Goal: Task Accomplishment & Management: Use online tool/utility

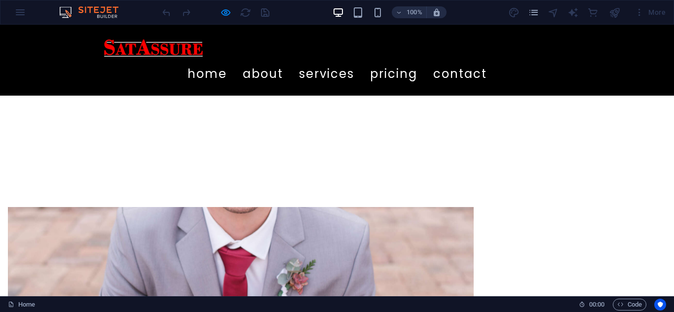
scroll to position [312, 0]
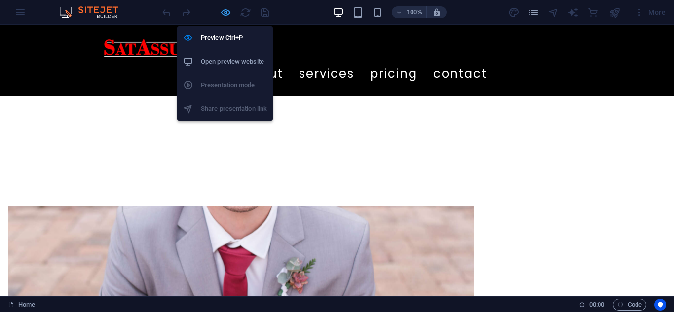
click at [225, 13] on icon "button" at bounding box center [225, 12] width 11 height 11
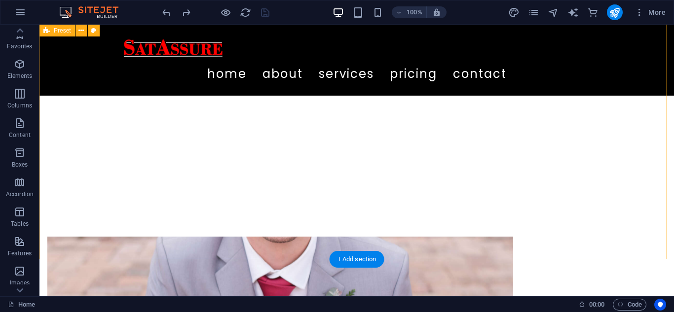
scroll to position [281, 0]
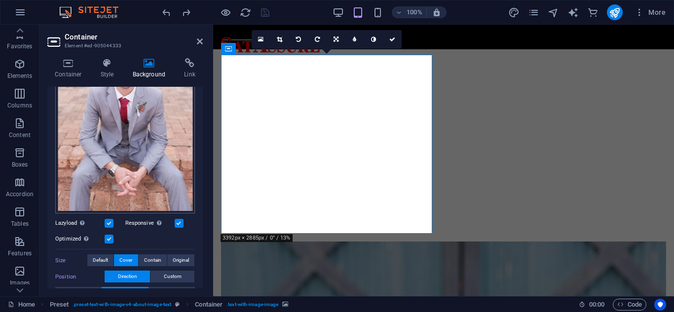
scroll to position [168, 0]
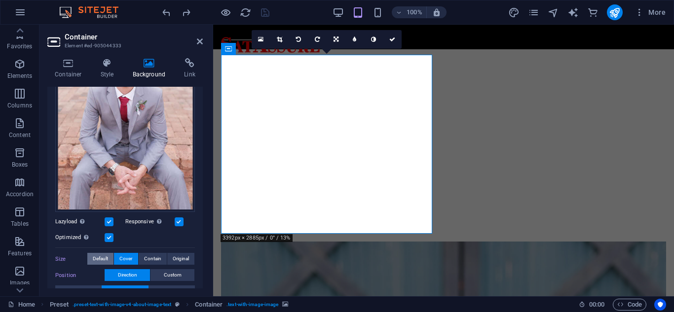
click at [101, 257] on span "Default" at bounding box center [100, 259] width 15 height 12
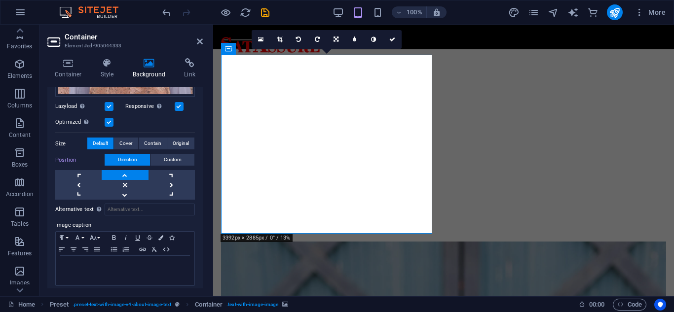
scroll to position [287, 0]
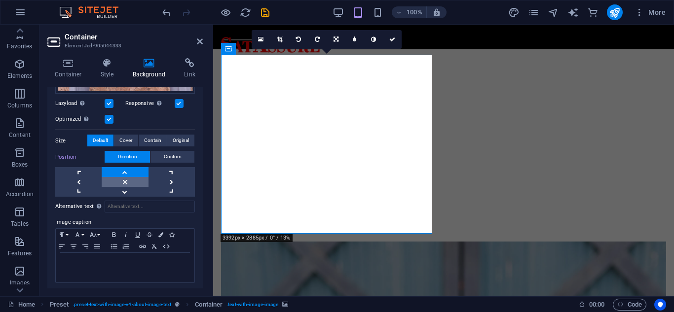
click at [128, 179] on link at bounding box center [125, 182] width 46 height 10
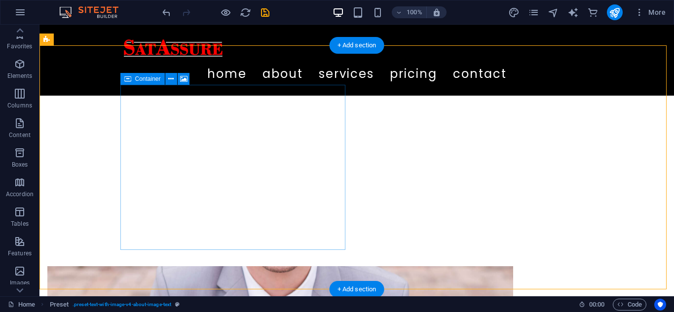
scroll to position [252, 0]
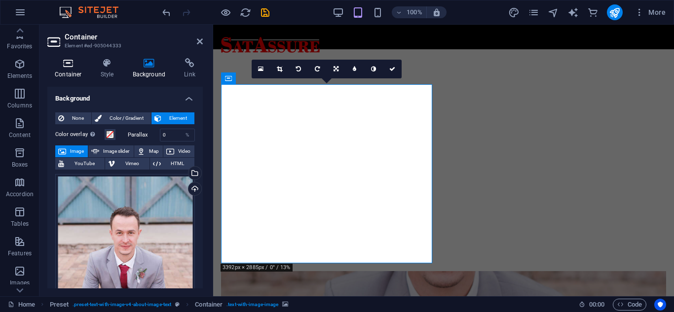
click at [70, 66] on icon at bounding box center [68, 63] width 42 height 10
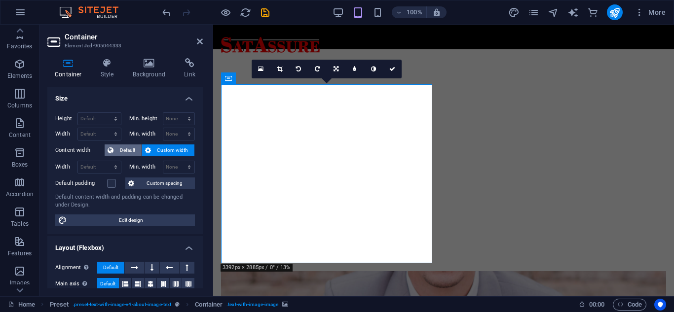
click at [132, 149] on span "Default" at bounding box center [128, 151] width 22 height 12
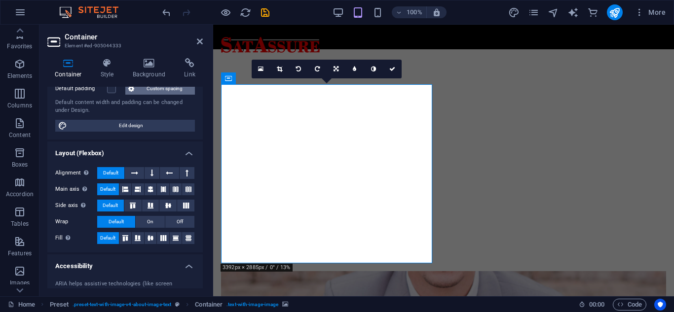
scroll to position [82, 0]
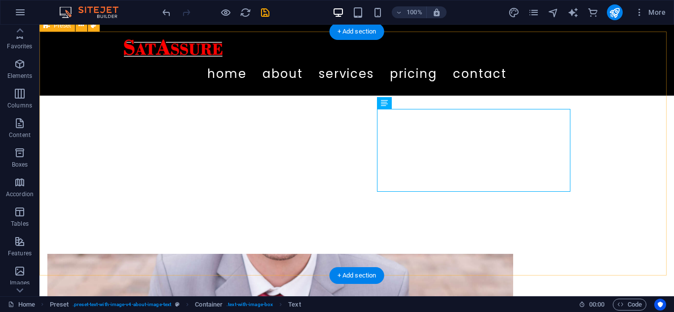
scroll to position [266, 0]
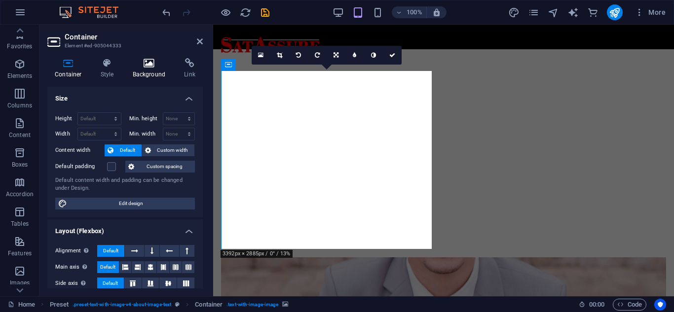
click at [159, 64] on icon at bounding box center [149, 63] width 48 height 10
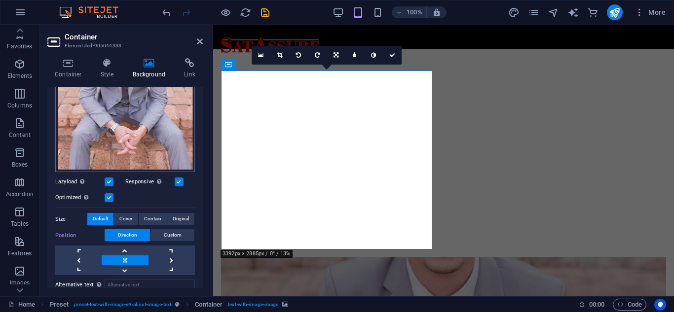
scroll to position [210, 0]
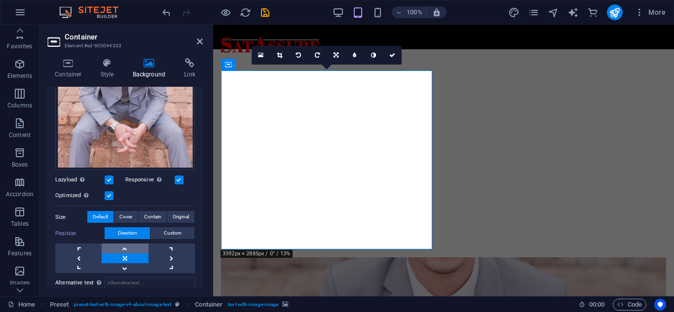
click at [120, 247] on link at bounding box center [125, 249] width 46 height 10
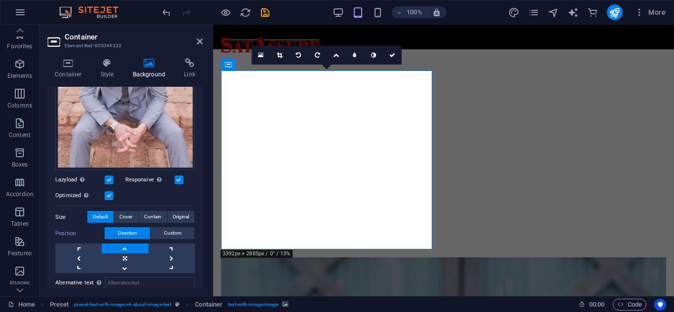
click at [198, 37] on h2 "Container" at bounding box center [134, 37] width 138 height 9
click at [199, 43] on icon at bounding box center [200, 42] width 6 height 8
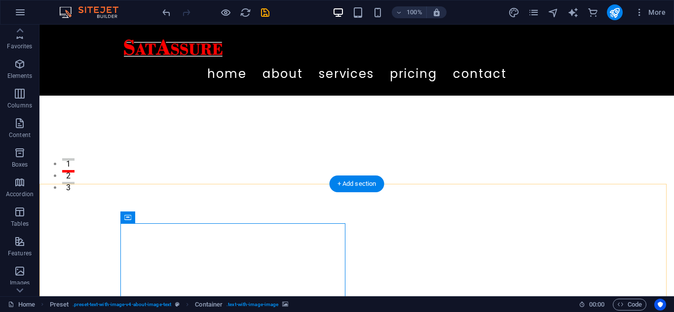
scroll to position [112, 0]
click at [266, 10] on icon "save" at bounding box center [265, 12] width 11 height 11
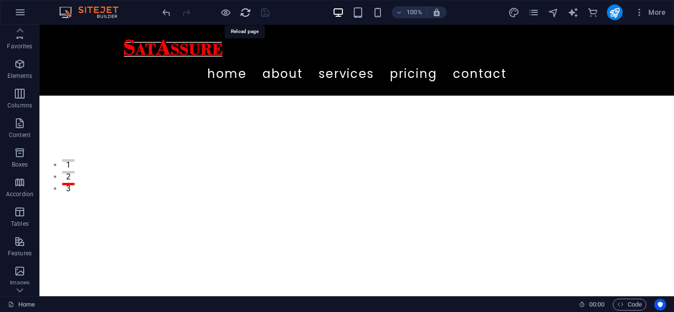
click at [246, 16] on icon "reload" at bounding box center [245, 12] width 11 height 11
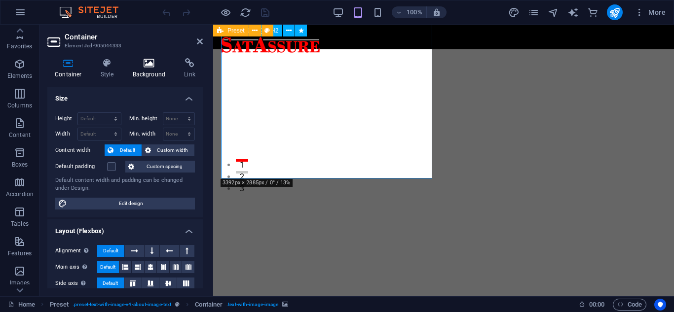
click at [144, 63] on icon at bounding box center [149, 63] width 48 height 10
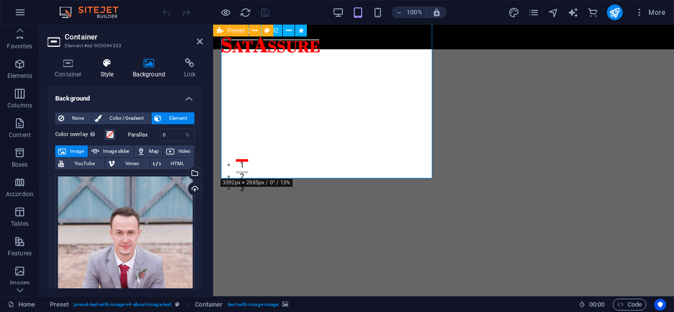
click at [115, 62] on icon at bounding box center [107, 63] width 28 height 10
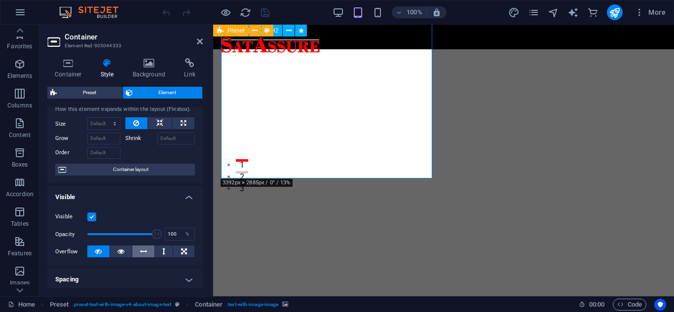
scroll to position [0, 0]
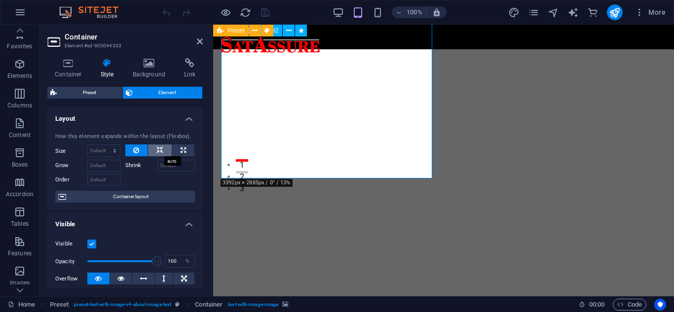
click at [163, 151] on button at bounding box center [160, 151] width 24 height 12
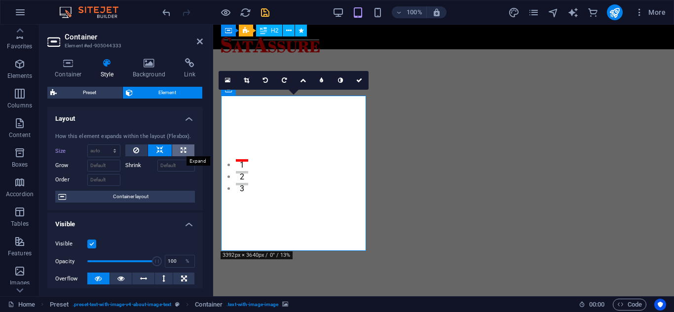
click at [182, 149] on icon at bounding box center [183, 151] width 5 height 12
type input "100"
select select "%"
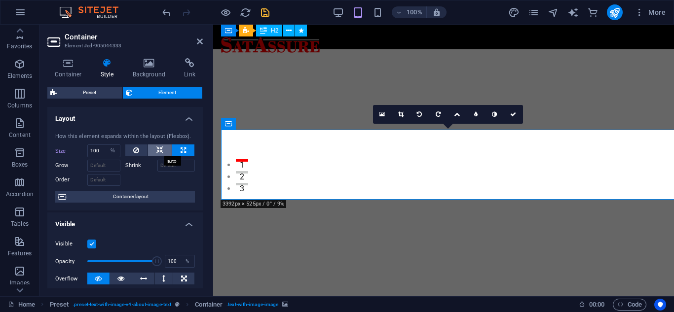
click at [160, 151] on icon at bounding box center [159, 151] width 7 height 12
select select "DISABLED_OPTION_VALUE"
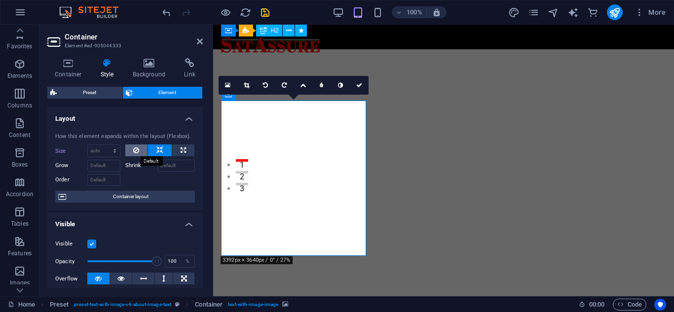
click at [134, 151] on icon at bounding box center [136, 151] width 6 height 12
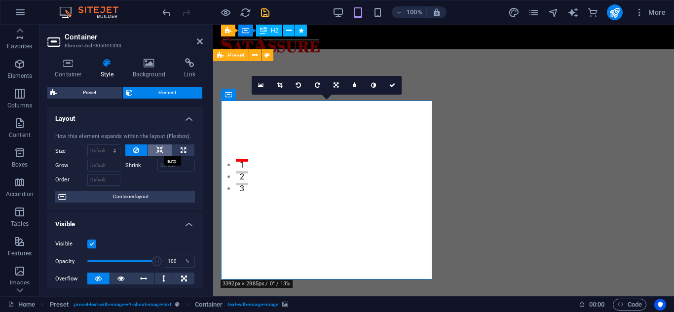
click at [157, 155] on icon at bounding box center [159, 151] width 7 height 12
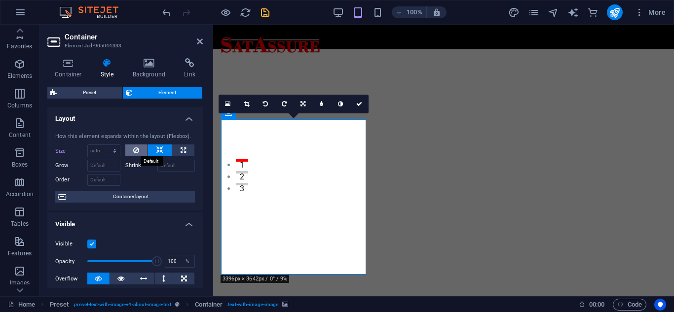
click at [138, 149] on icon at bounding box center [136, 151] width 6 height 12
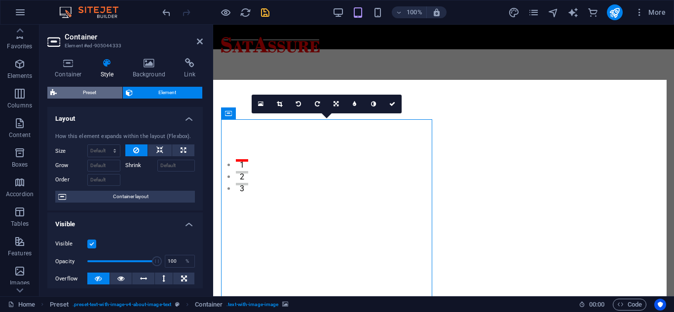
click at [93, 92] on span "Preset" at bounding box center [90, 93] width 60 height 12
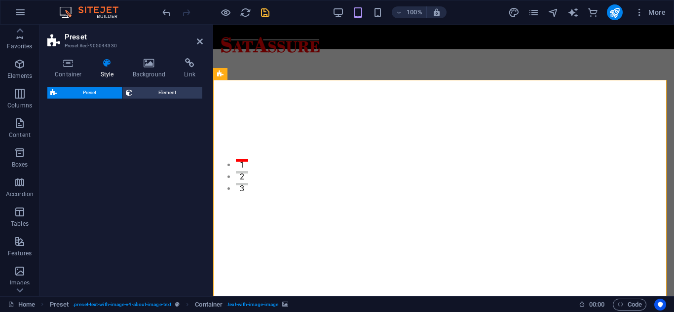
select select "rem"
select select "px"
select select "preset-text-with-image-v4-about-image-text"
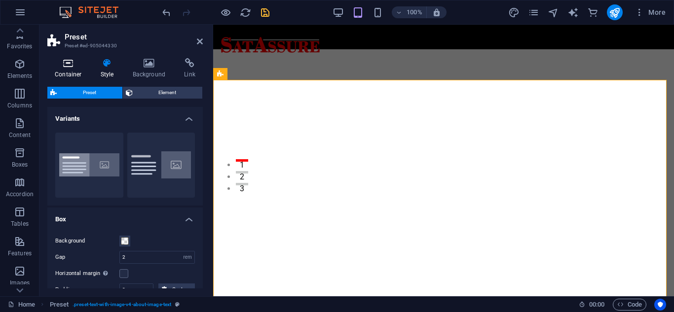
click at [72, 64] on icon at bounding box center [68, 63] width 42 height 10
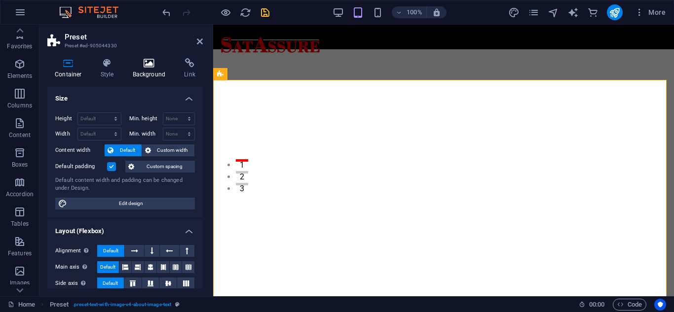
click at [157, 68] on h4 "Background" at bounding box center [151, 68] width 52 height 21
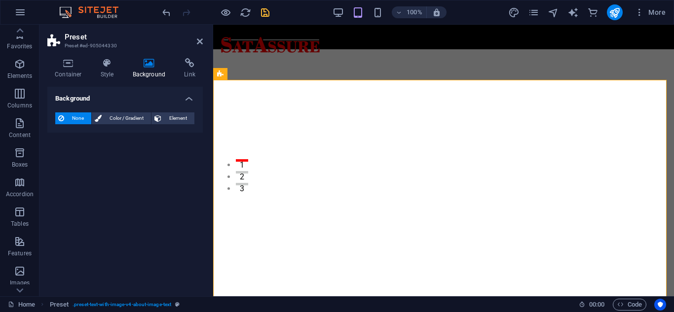
click at [188, 96] on h4 "Background" at bounding box center [125, 96] width 156 height 18
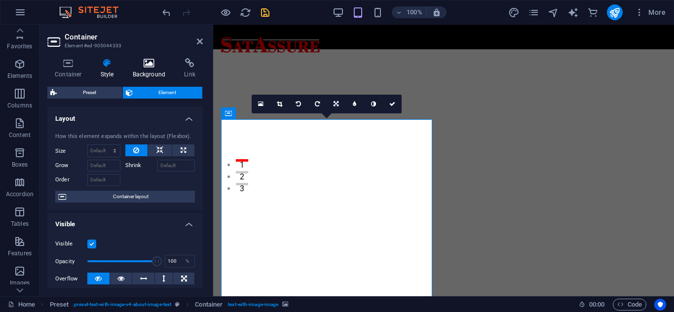
click at [144, 70] on h4 "Background" at bounding box center [151, 68] width 52 height 21
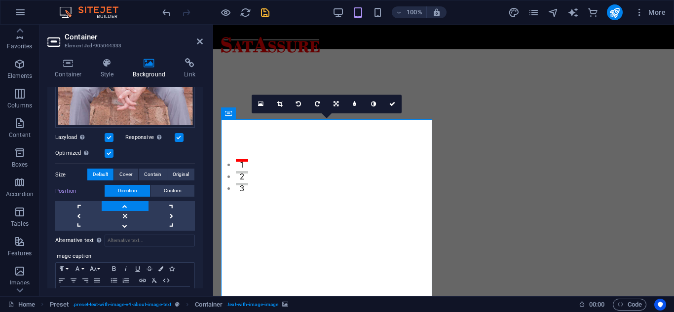
scroll to position [263, 0]
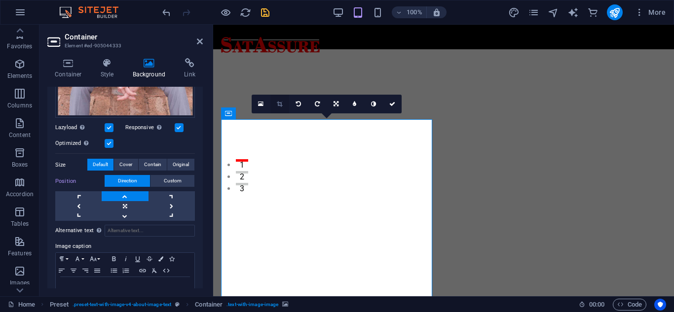
click at [283, 105] on link at bounding box center [280, 104] width 19 height 19
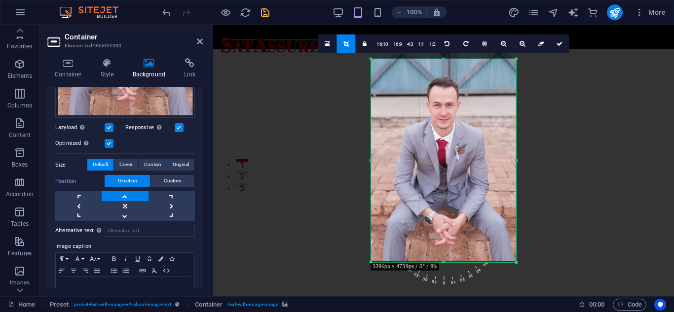
drag, startPoint x: 456, startPoint y: 52, endPoint x: 458, endPoint y: 67, distance: 14.9
click at [458, 67] on div "180 170 160 150 140 130 120 110 100 90 80 70 60 50 40 30 20 10 0 -10 -20 -30 -4…" at bounding box center [443, 160] width 145 height 203
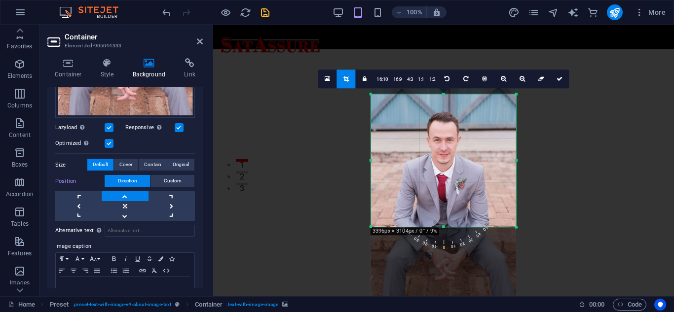
drag, startPoint x: 446, startPoint y: 263, endPoint x: 453, endPoint y: 193, distance: 70.5
click at [453, 193] on div "180 170 160 150 140 130 120 110 100 90 80 70 60 50 40 30 20 10 0 -10 -20 -30 -4…" at bounding box center [443, 160] width 145 height 133
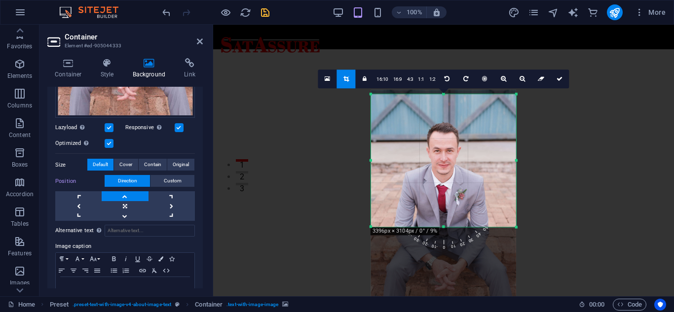
drag, startPoint x: 462, startPoint y: 96, endPoint x: 464, endPoint y: 106, distance: 10.5
click at [464, 106] on div at bounding box center [443, 199] width 145 height 218
click at [578, 131] on div at bounding box center [443, 181] width 461 height 312
click at [559, 79] on icon at bounding box center [560, 79] width 6 height 6
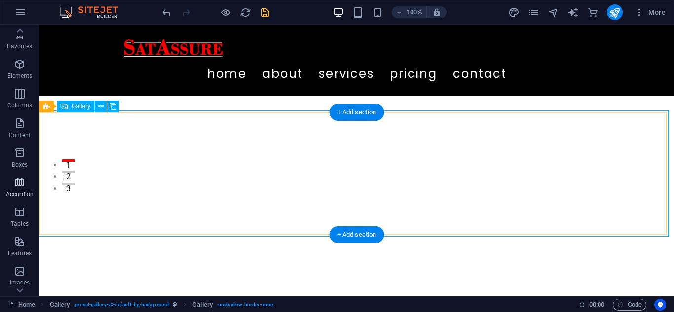
select select "px"
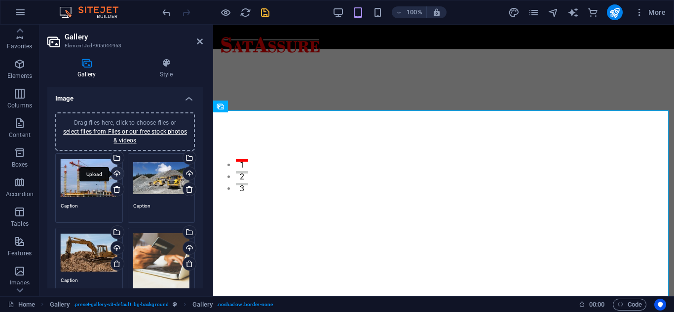
click at [115, 171] on div "Upload" at bounding box center [116, 174] width 15 height 15
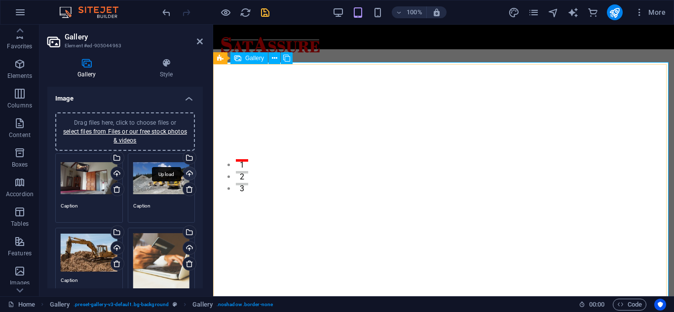
click at [189, 174] on div "Upload" at bounding box center [188, 174] width 15 height 15
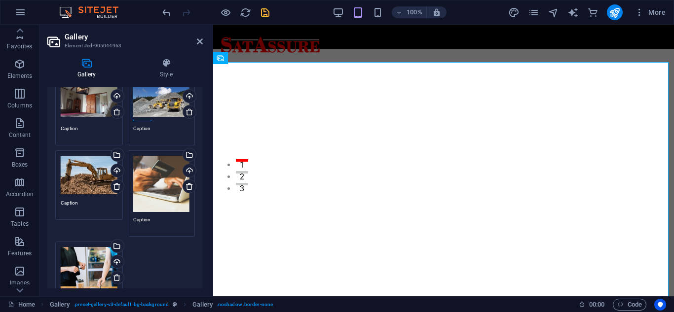
scroll to position [78, 0]
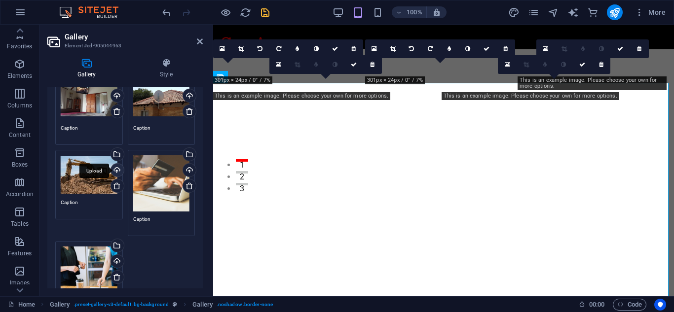
click at [113, 169] on div "Upload" at bounding box center [116, 171] width 15 height 15
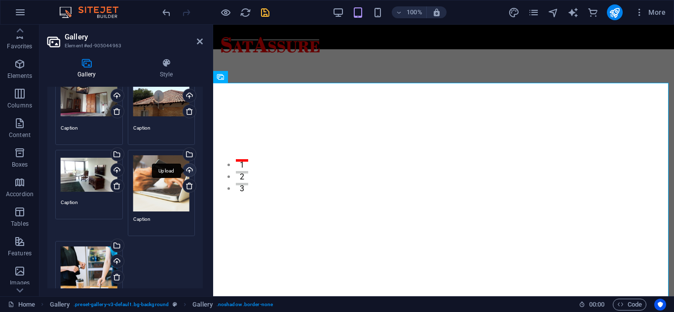
click at [189, 170] on div "Upload" at bounding box center [188, 171] width 15 height 15
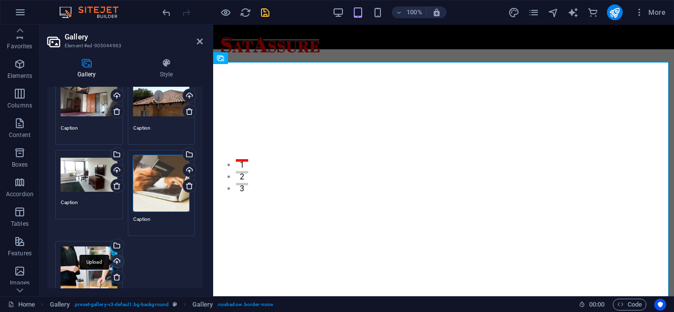
click at [118, 262] on div "Upload" at bounding box center [116, 262] width 15 height 15
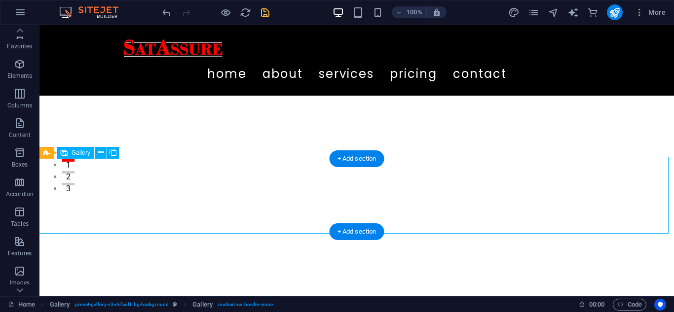
select select "px"
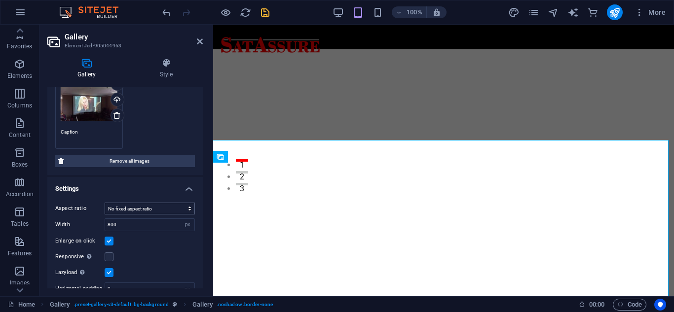
scroll to position [255, 0]
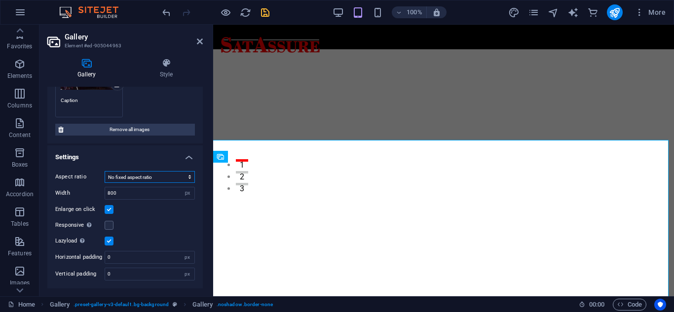
click at [145, 175] on select "No fixed aspect ratio 16:9 16:10 4:3 1:1 1:2 2:1" at bounding box center [150, 177] width 90 height 12
select select "1"
click at [105, 171] on select "No fixed aspect ratio 16:9 16:10 4:3 1:1 1:2 2:1" at bounding box center [150, 177] width 90 height 12
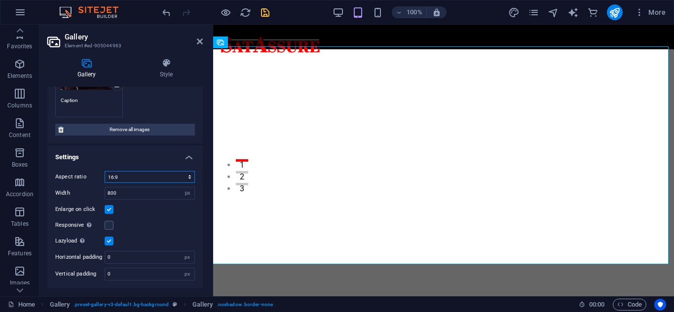
click at [152, 175] on select "No fixed aspect ratio 16:9 16:10 4:3 1:1 1:2 2:1" at bounding box center [150, 177] width 90 height 12
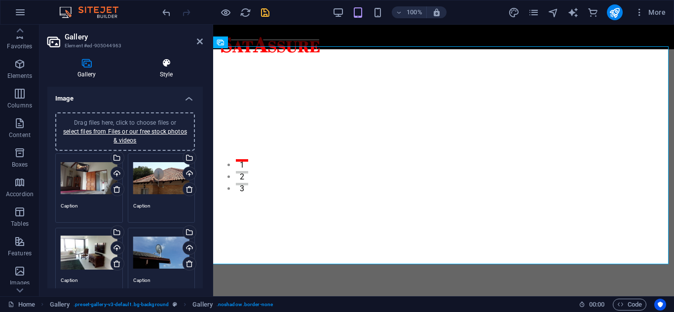
click at [173, 67] on icon at bounding box center [166, 63] width 73 height 10
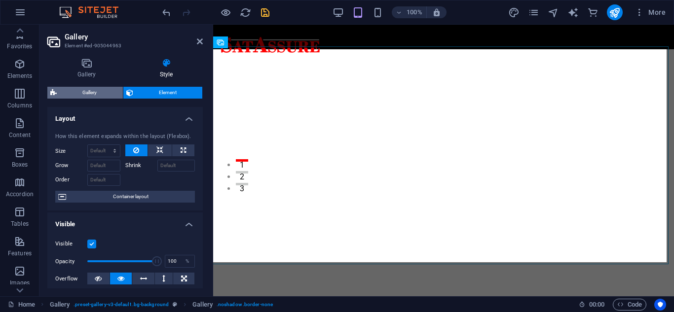
click at [87, 93] on span "Gallery" at bounding box center [90, 93] width 60 height 12
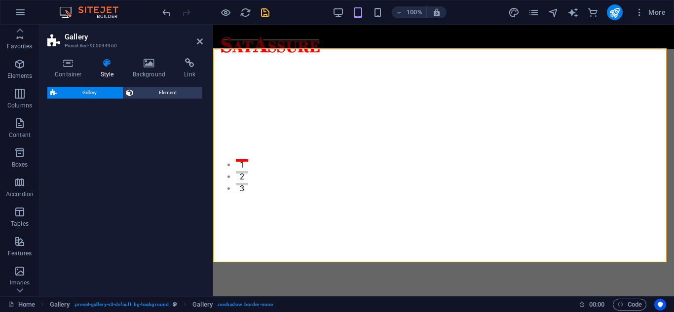
select select "rem"
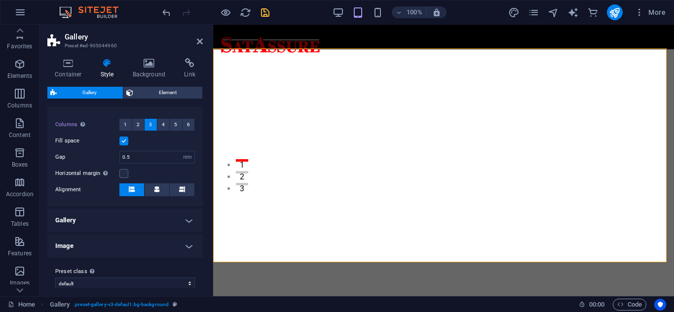
scroll to position [193, 0]
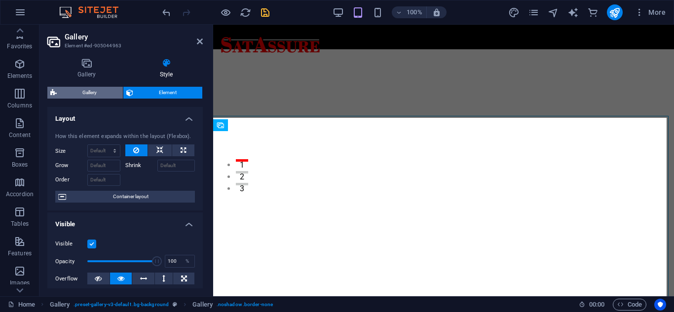
click at [97, 88] on span "Gallery" at bounding box center [90, 93] width 60 height 12
select select "rem"
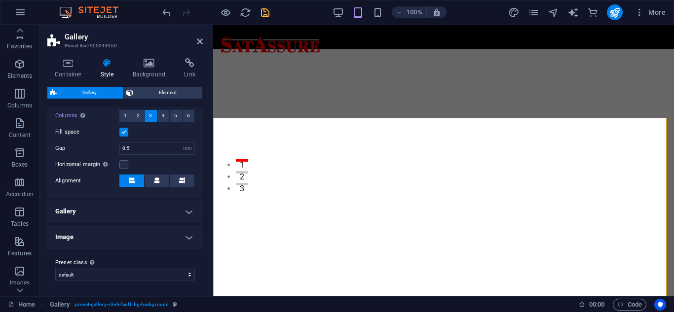
click at [133, 207] on h4 "Gallery" at bounding box center [125, 212] width 156 height 24
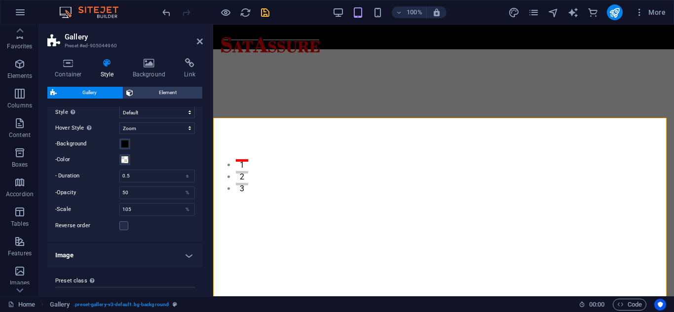
scroll to position [332, 0]
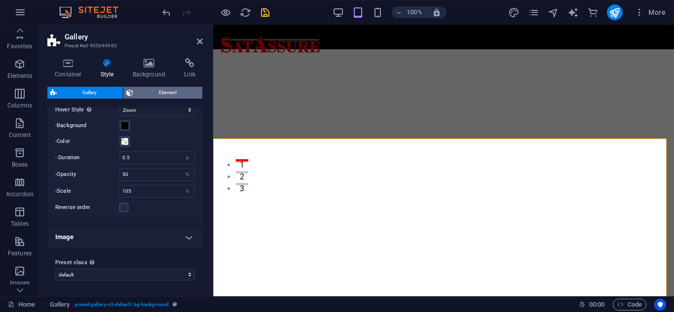
click at [165, 93] on span "Element" at bounding box center [168, 93] width 64 height 12
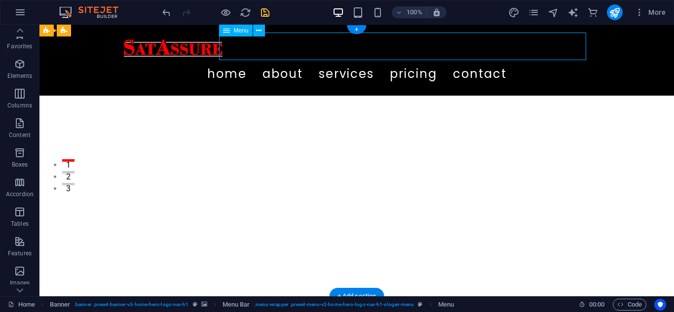
select select
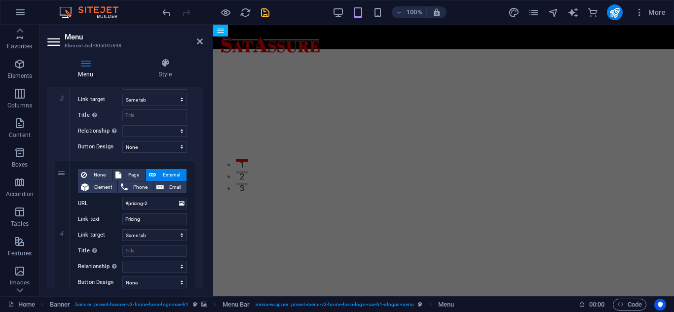
scroll to position [452, 0]
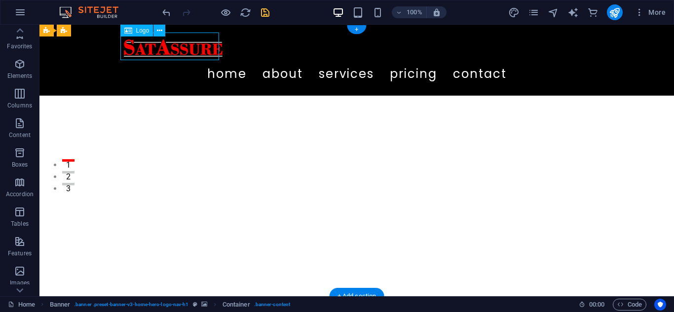
select select "px"
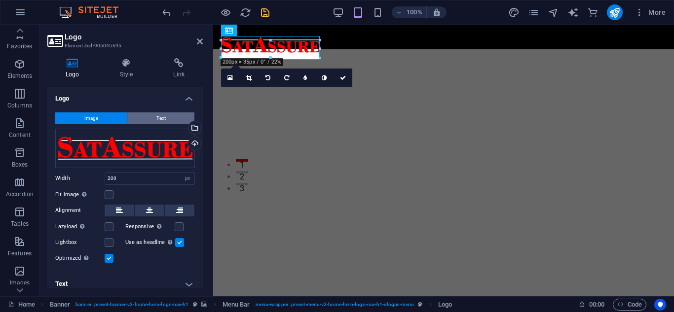
scroll to position [7, 0]
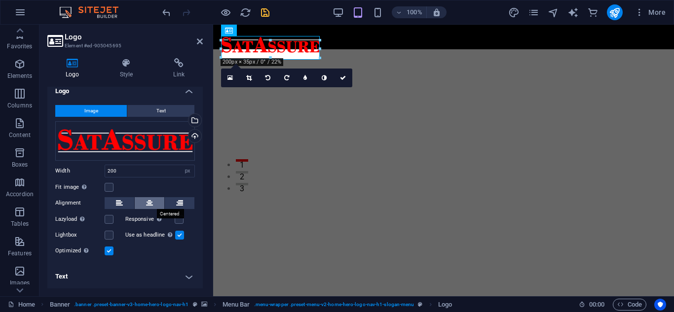
click at [148, 201] on icon at bounding box center [149, 203] width 7 height 12
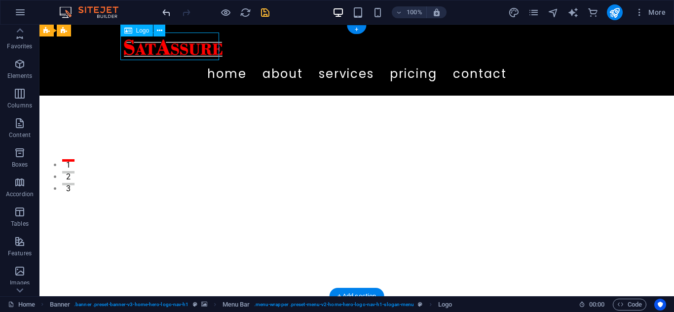
select select "px"
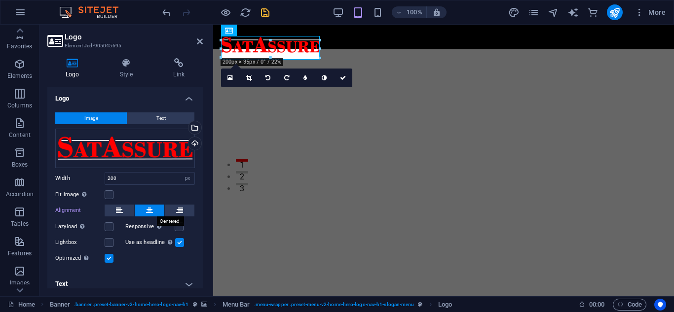
click at [147, 211] on icon at bounding box center [149, 211] width 7 height 12
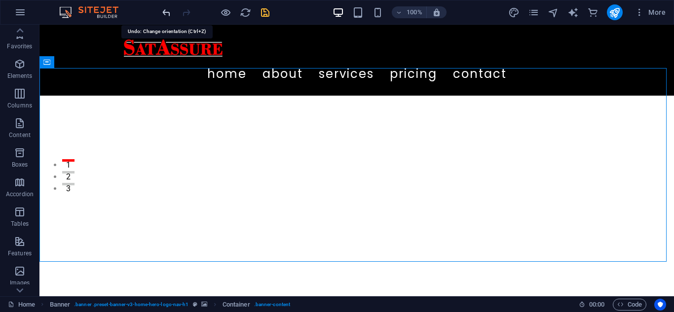
click at [164, 10] on icon "undo" at bounding box center [166, 12] width 11 height 11
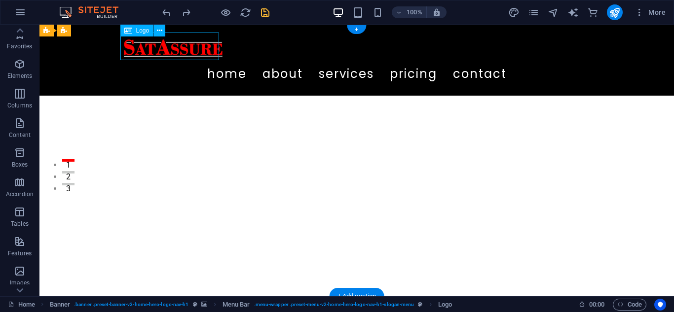
select select "px"
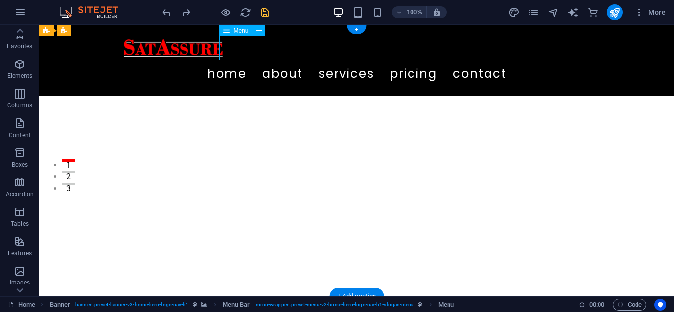
select select
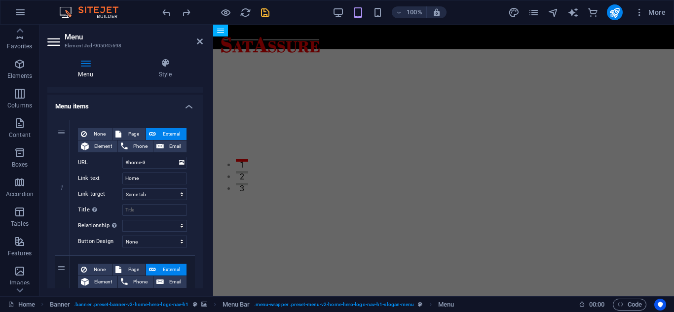
scroll to position [0, 0]
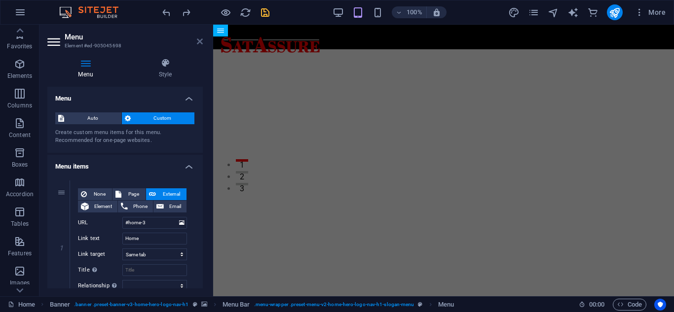
click at [199, 41] on icon at bounding box center [200, 42] width 6 height 8
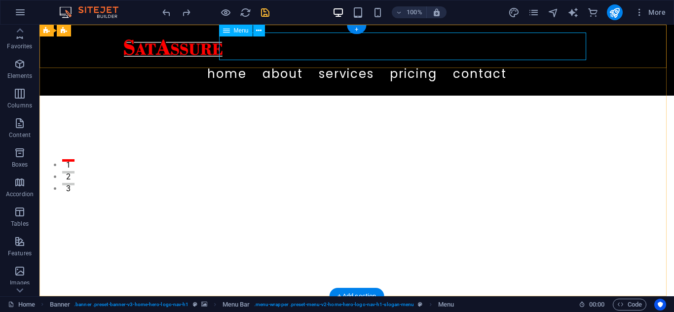
select select
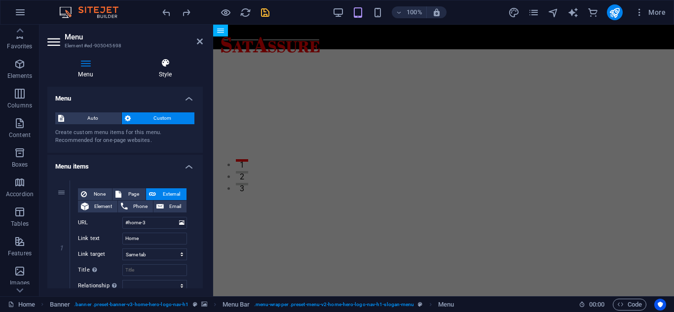
click at [165, 67] on icon at bounding box center [165, 63] width 75 height 10
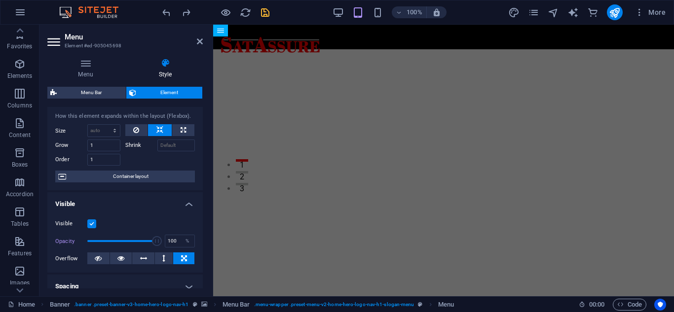
scroll to position [20, 0]
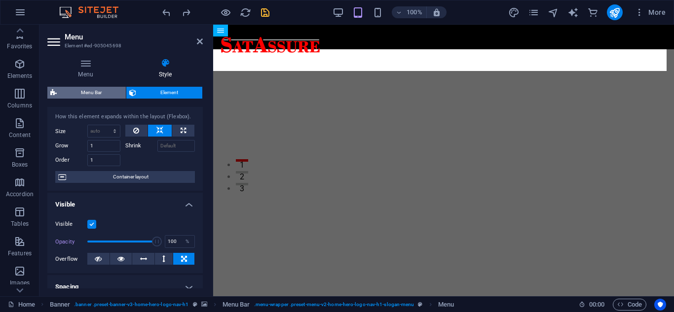
click at [78, 94] on span "Menu Bar" at bounding box center [91, 93] width 63 height 12
select select "rem"
select select "preset-menu-v2-home-hero-logo-nav-h1-slogan-menu"
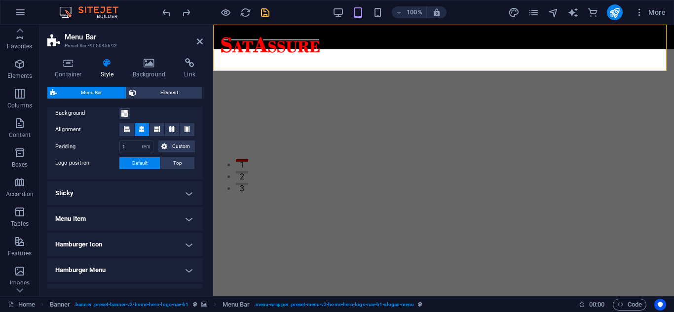
scroll to position [196, 0]
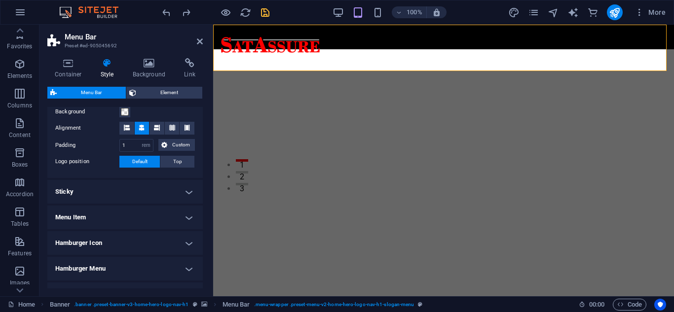
click at [97, 186] on h4 "Sticky" at bounding box center [125, 192] width 156 height 24
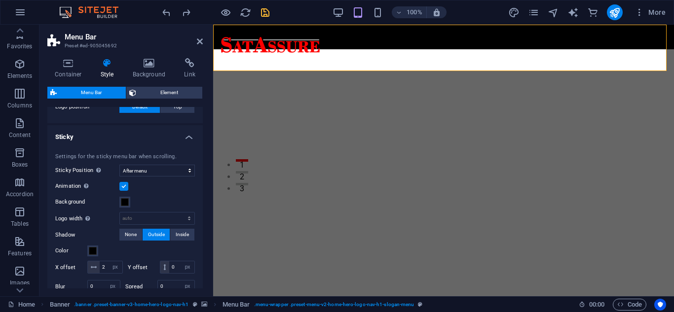
scroll to position [255, 0]
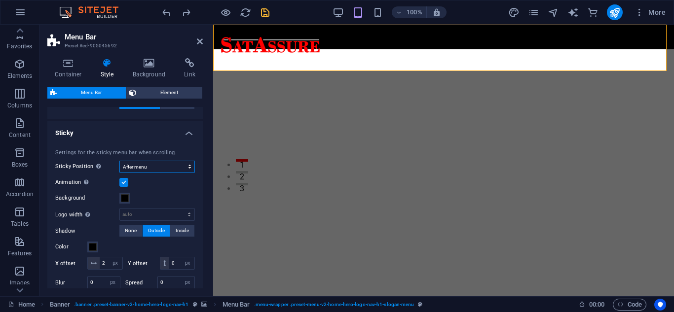
click at [162, 167] on select "Off Instant After menu After banner When scrolling up" at bounding box center [157, 167] width 76 height 12
select select "sticky_reverse"
click at [119, 161] on select "Off Instant After menu After banner When scrolling up" at bounding box center [157, 167] width 76 height 12
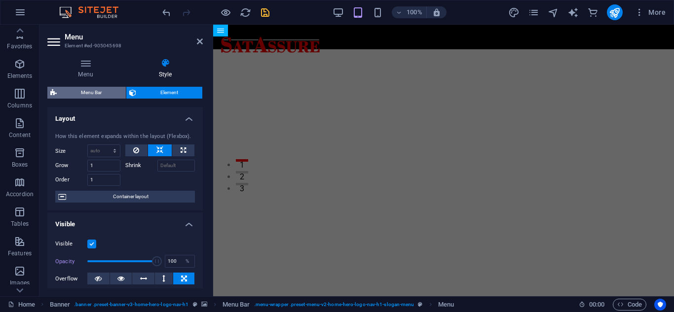
drag, startPoint x: 98, startPoint y: 99, endPoint x: 88, endPoint y: 92, distance: 11.7
click at [88, 92] on div "Menu Bar Element Layout How this element expands within the layout (Flexbox). S…" at bounding box center [125, 188] width 156 height 202
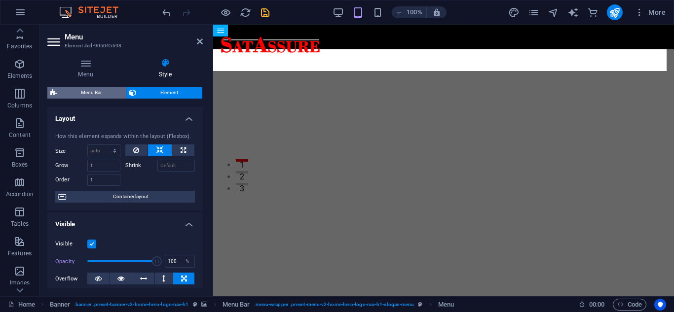
click at [88, 92] on span "Menu Bar" at bounding box center [91, 93] width 63 height 12
select select "rem"
select select "sticky_reverse"
select select "px"
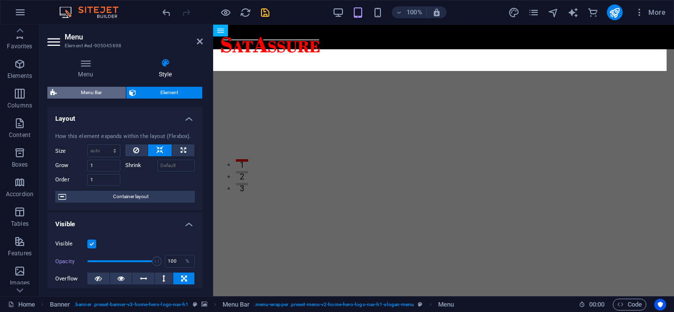
select select "px"
select select "preset-menu-v2-home-hero-logo-nav-h1-slogan-menu"
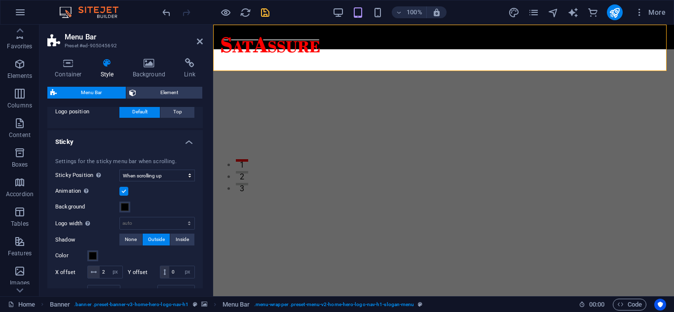
scroll to position [247, 0]
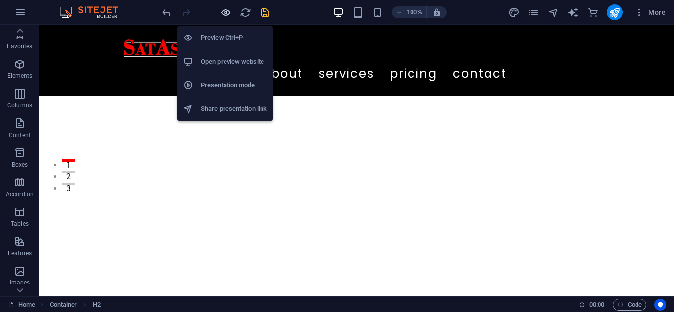
click at [224, 15] on icon "button" at bounding box center [225, 12] width 11 height 11
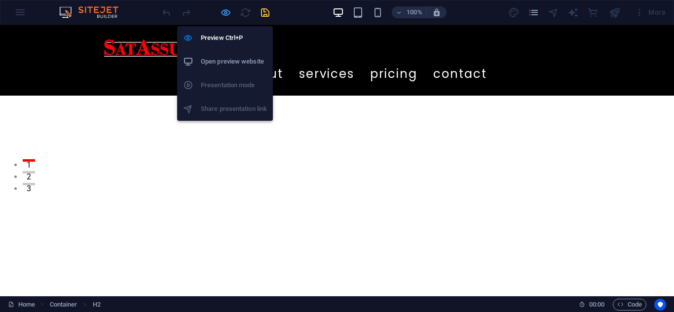
click at [226, 14] on icon "button" at bounding box center [225, 12] width 11 height 11
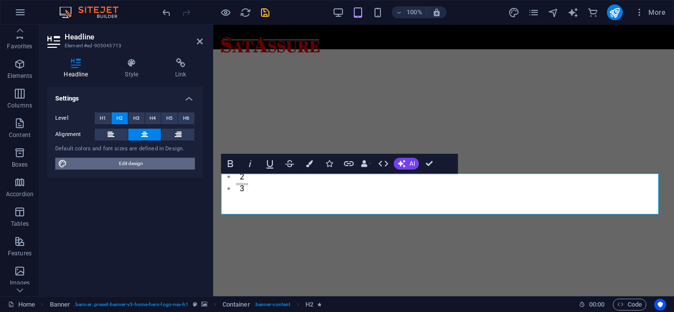
click at [124, 162] on span "Edit design" at bounding box center [131, 164] width 122 height 12
select select "ease-in-out"
select select "px"
select select "400"
select select "px"
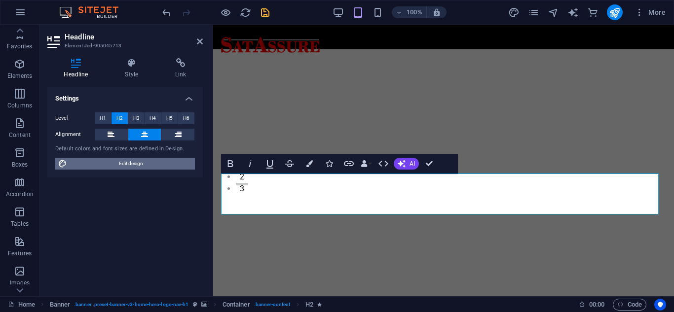
select select "rem"
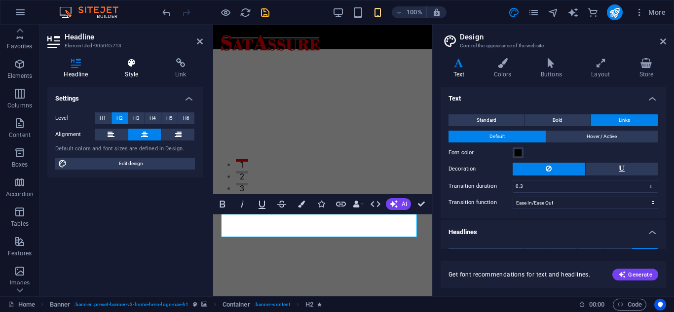
click at [127, 66] on icon at bounding box center [132, 63] width 46 height 10
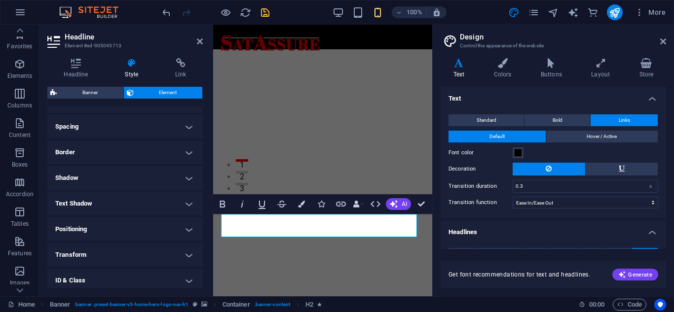
scroll to position [181, 0]
click at [144, 205] on h4 "Text Shadow" at bounding box center [125, 204] width 156 height 24
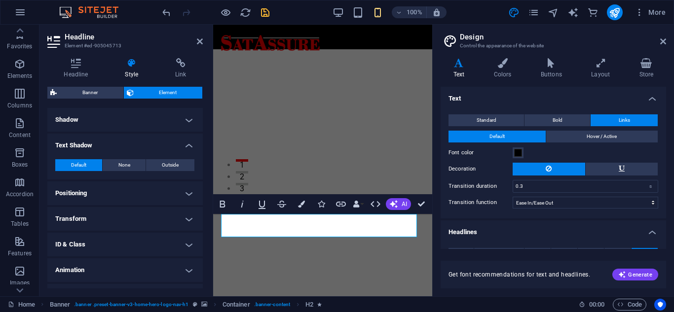
scroll to position [239, 0]
click at [166, 164] on span "Outside" at bounding box center [170, 165] width 17 height 12
type input "2"
type input "4"
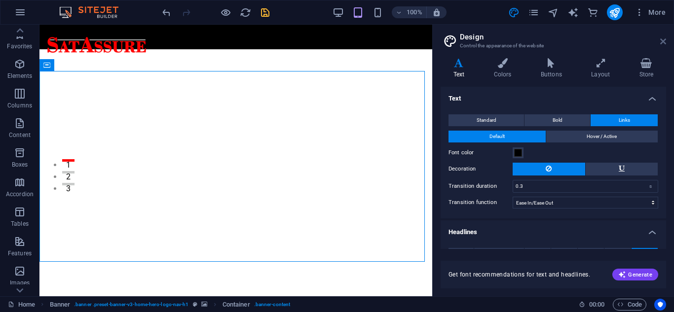
click at [663, 43] on icon at bounding box center [664, 42] width 6 height 8
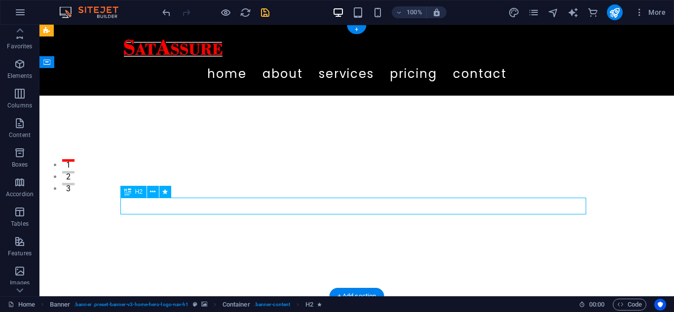
select select "px"
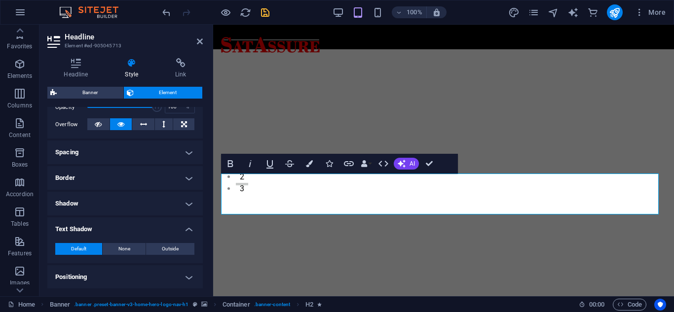
scroll to position [156, 0]
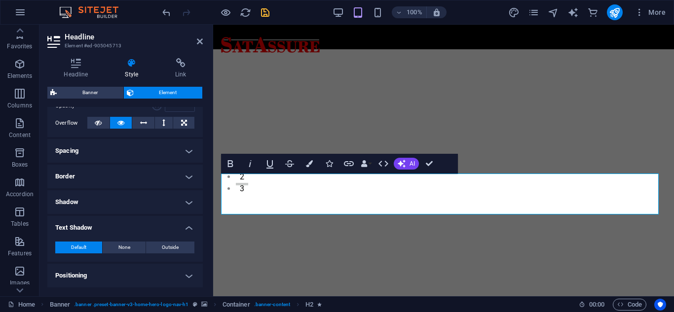
click at [129, 201] on h4 "Shadow" at bounding box center [125, 203] width 156 height 24
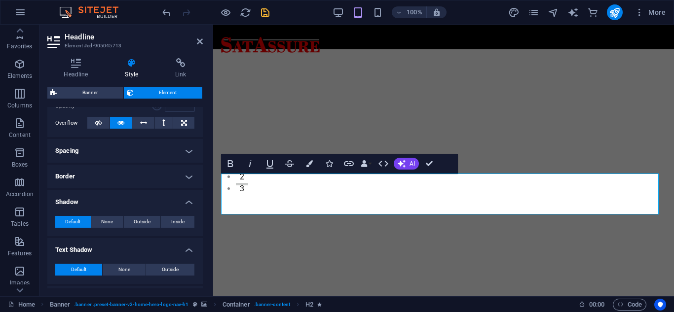
click at [124, 200] on h4 "Shadow" at bounding box center [125, 200] width 156 height 18
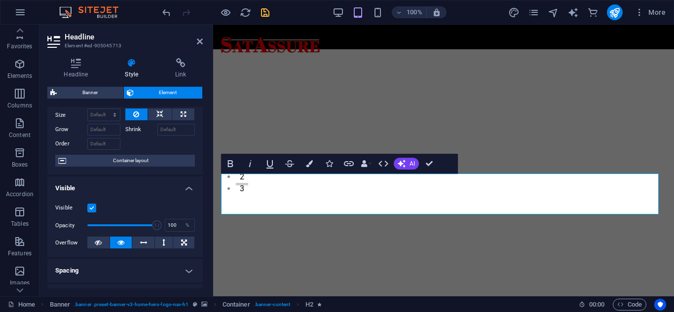
scroll to position [0, 0]
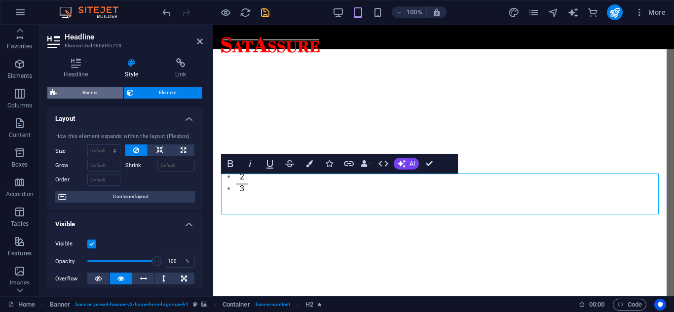
click at [101, 90] on span "Banner" at bounding box center [90, 93] width 61 height 12
select select "preset-banner-v3-home-hero-logo-nav-h1"
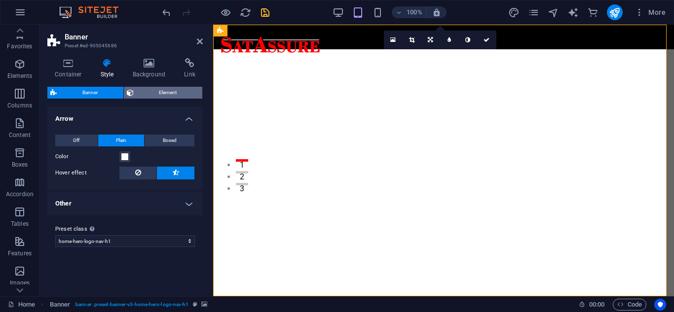
click at [152, 90] on span "Element" at bounding box center [168, 93] width 63 height 12
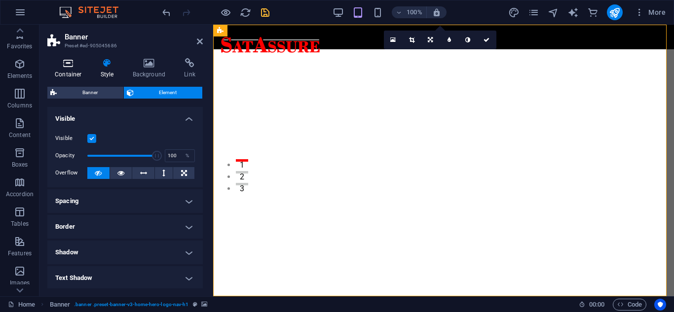
click at [70, 62] on icon at bounding box center [68, 63] width 42 height 10
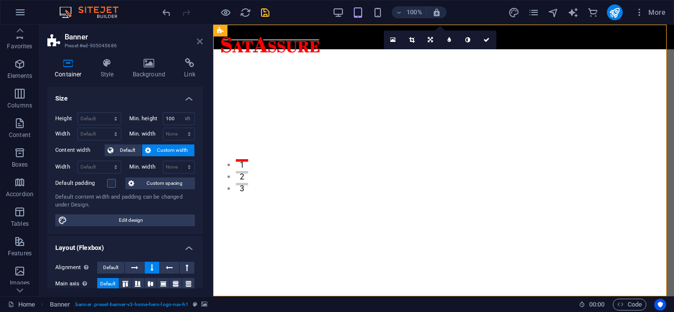
click at [200, 41] on icon at bounding box center [200, 42] width 6 height 8
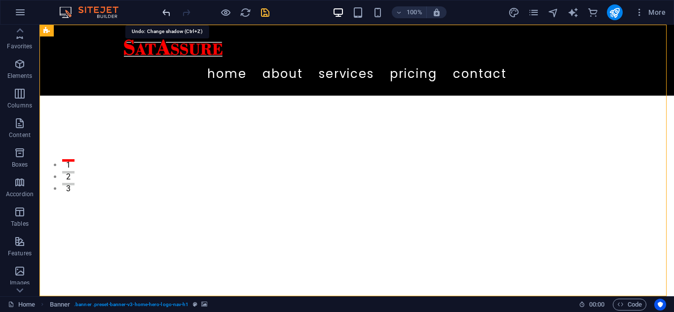
click at [165, 13] on icon "undo" at bounding box center [166, 12] width 11 height 11
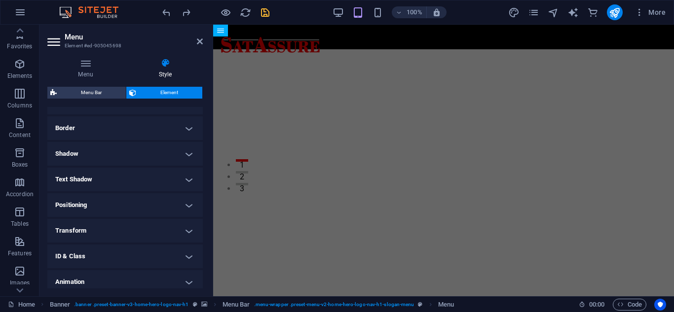
scroll to position [205, 0]
click at [139, 170] on h4 "Text Shadow" at bounding box center [125, 179] width 156 height 24
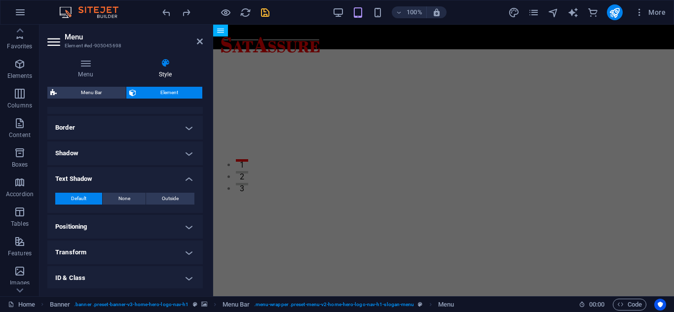
click at [139, 170] on h4 "Text Shadow" at bounding box center [125, 176] width 156 height 18
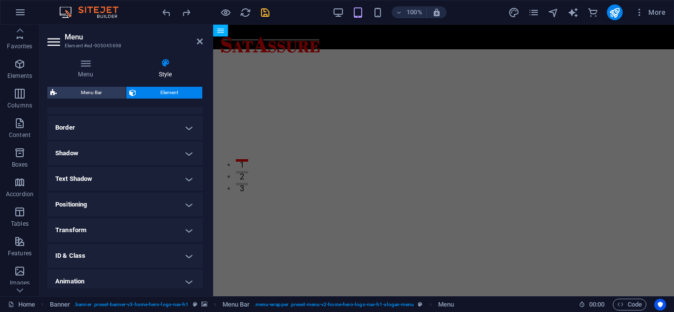
scroll to position [235, 0]
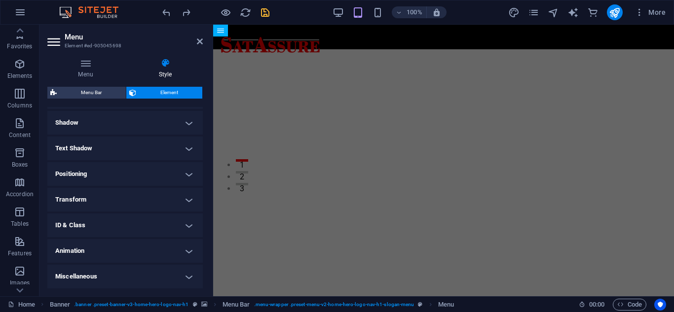
click at [139, 170] on h4 "Positioning" at bounding box center [125, 174] width 156 height 24
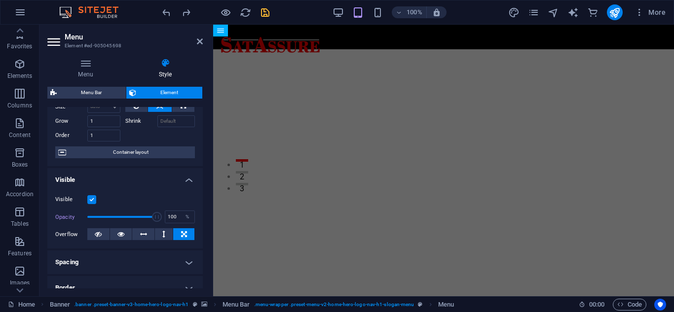
scroll to position [0, 0]
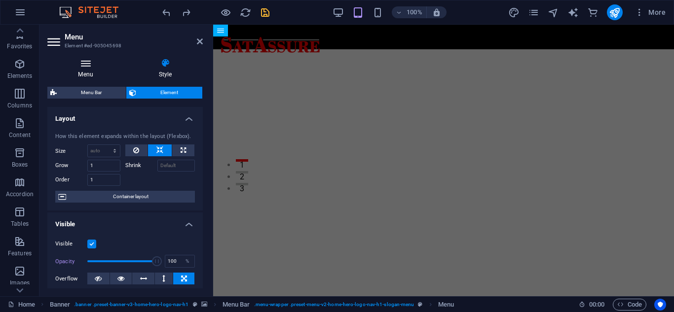
click at [84, 65] on icon at bounding box center [85, 63] width 77 height 10
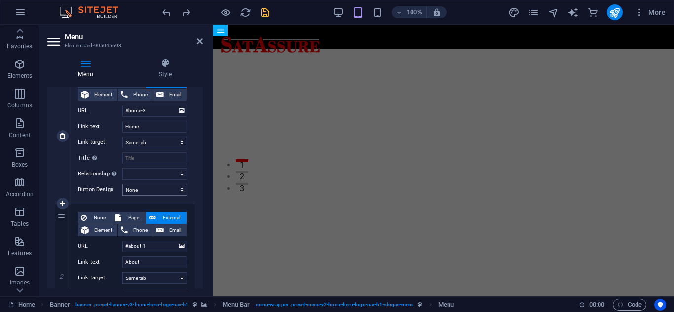
scroll to position [139, 0]
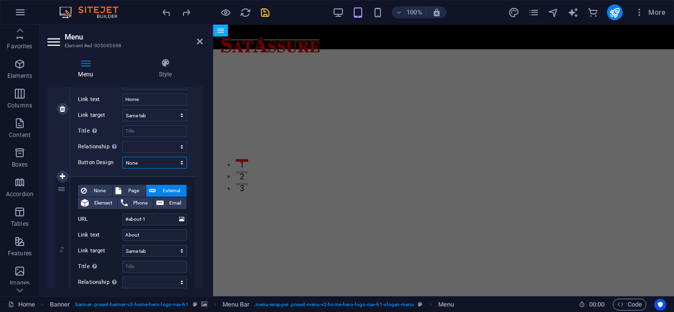
click at [162, 163] on select "None Default Primary Secondary" at bounding box center [154, 163] width 65 height 12
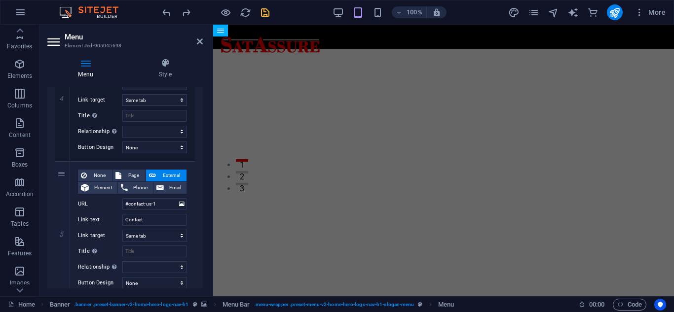
scroll to position [598, 0]
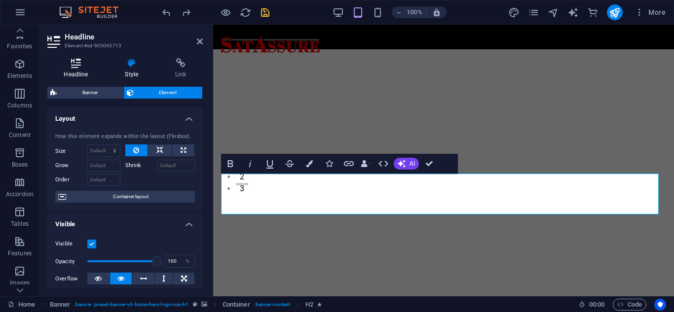
click at [75, 61] on icon at bounding box center [75, 63] width 57 height 10
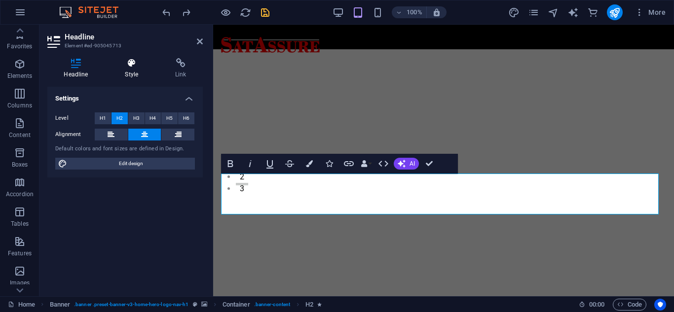
click at [131, 65] on icon at bounding box center [132, 63] width 46 height 10
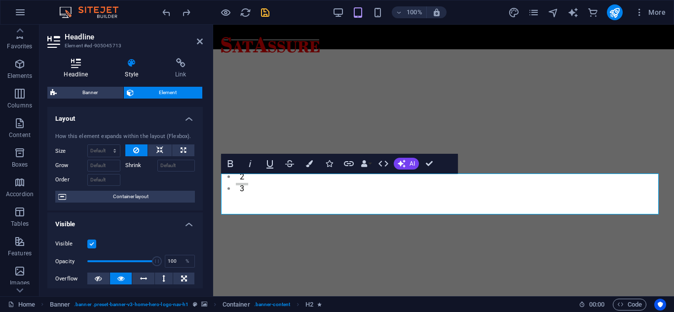
click at [90, 64] on icon at bounding box center [75, 63] width 57 height 10
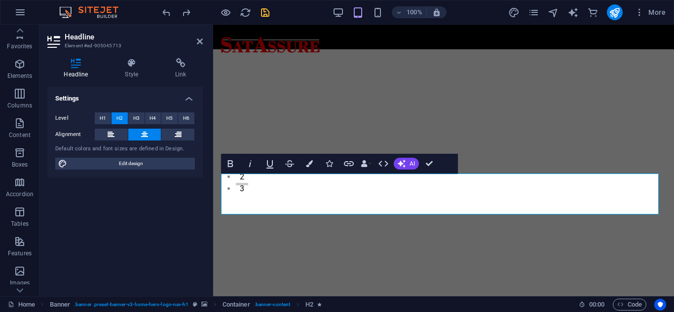
click at [90, 64] on icon at bounding box center [75, 63] width 57 height 10
click at [134, 67] on icon at bounding box center [132, 63] width 46 height 10
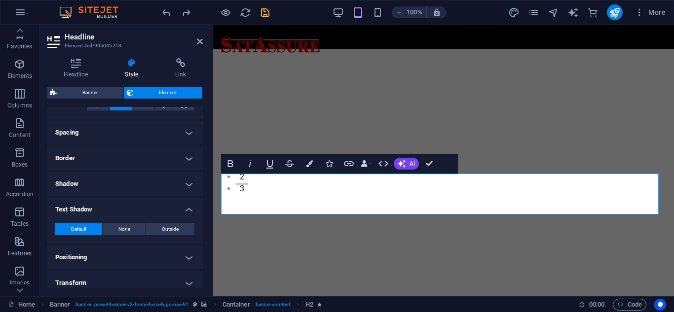
scroll to position [182, 0]
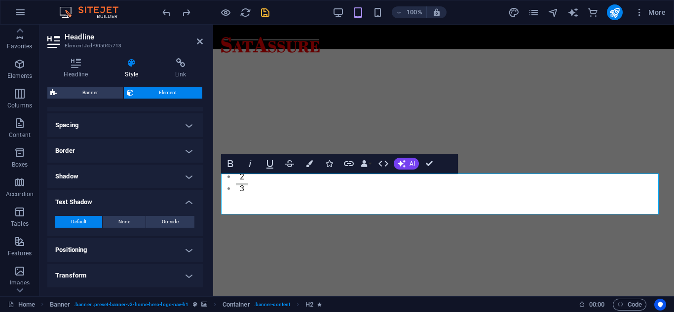
click at [127, 180] on h4 "Shadow" at bounding box center [125, 177] width 156 height 24
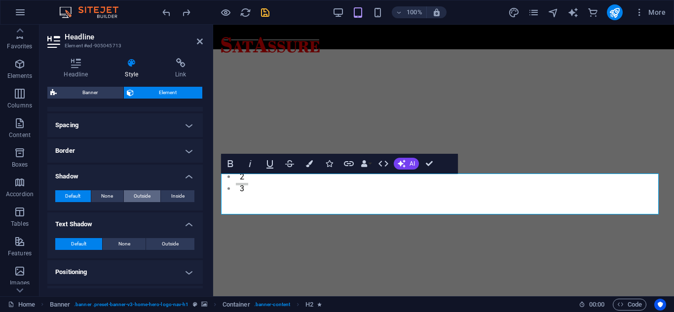
click at [136, 195] on span "Outside" at bounding box center [142, 197] width 17 height 12
type input "rgba(0, 0, 0, 0.2)"
type input "2"
type input "4"
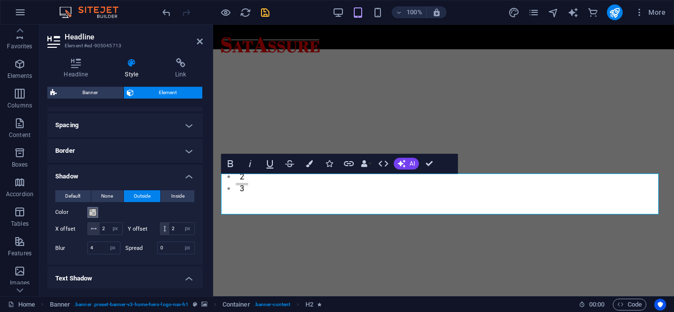
click at [92, 211] on span at bounding box center [93, 213] width 8 height 8
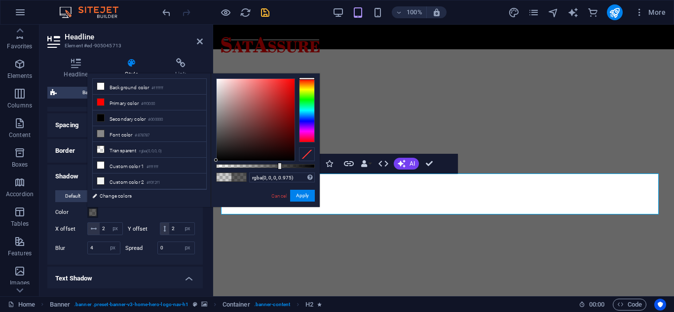
type input "#000000"
drag, startPoint x: 236, startPoint y: 166, endPoint x: 334, endPoint y: 177, distance: 98.3
click at [334, 177] on body "SatAssure Home Favorites Elements Columns Content Boxes Accordion Tables Featur…" at bounding box center [337, 156] width 674 height 312
click at [300, 195] on button "Apply" at bounding box center [302, 196] width 25 height 12
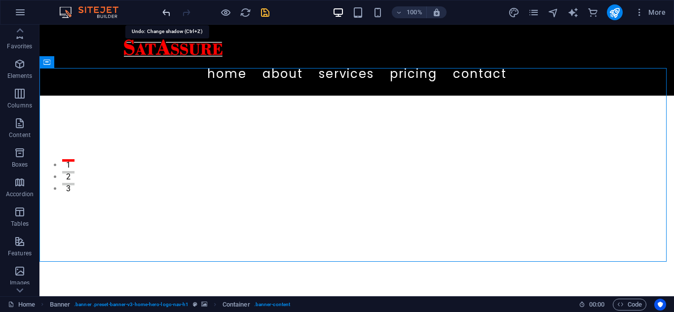
click at [166, 12] on icon "undo" at bounding box center [166, 12] width 11 height 11
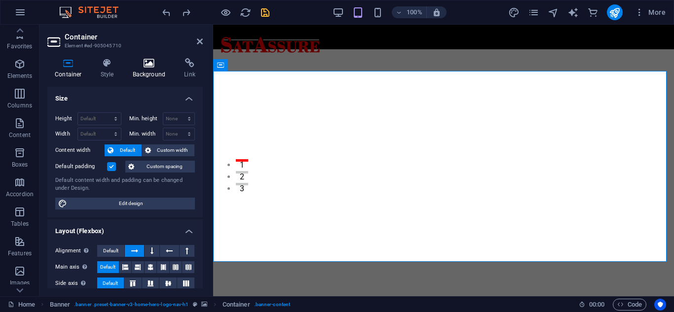
click at [151, 71] on h4 "Background" at bounding box center [151, 68] width 52 height 21
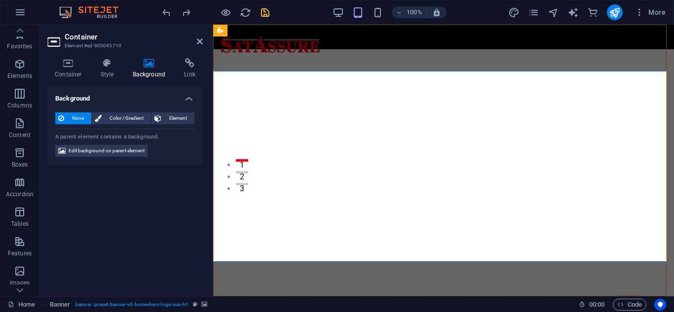
select select "vh"
select select "header"
select select "ms"
select select "s"
select select "progressive"
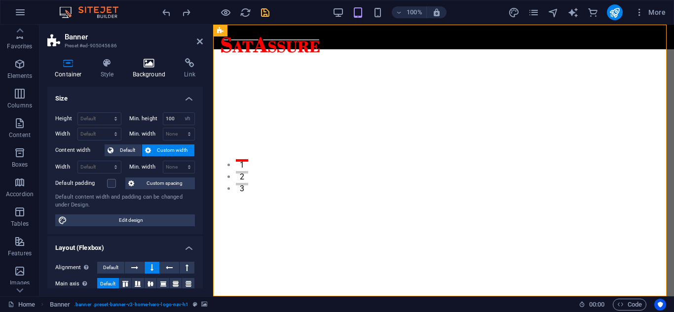
click at [147, 63] on icon at bounding box center [149, 63] width 48 height 10
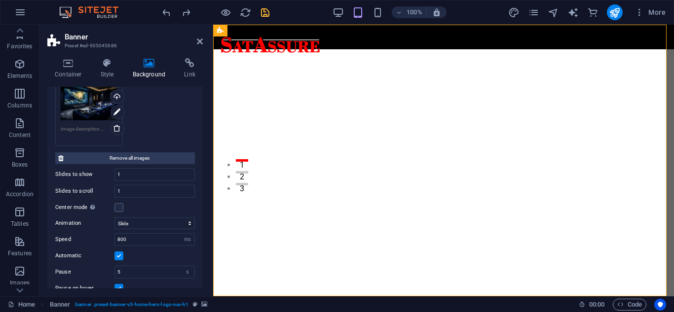
scroll to position [214, 0]
click at [158, 222] on select "Slide Fade" at bounding box center [155, 223] width 80 height 12
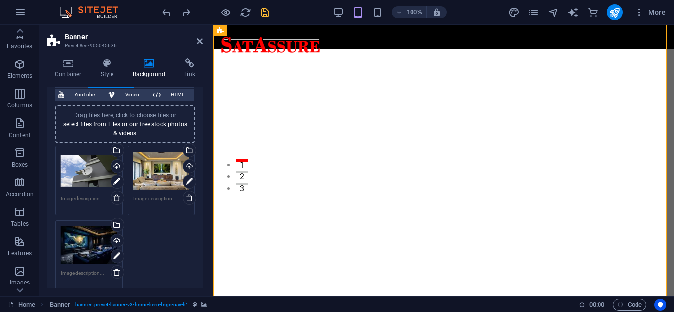
scroll to position [70, 0]
click at [187, 147] on div "Select files from the file manager, stock photos, or upload file(s)" at bounding box center [188, 151] width 15 height 15
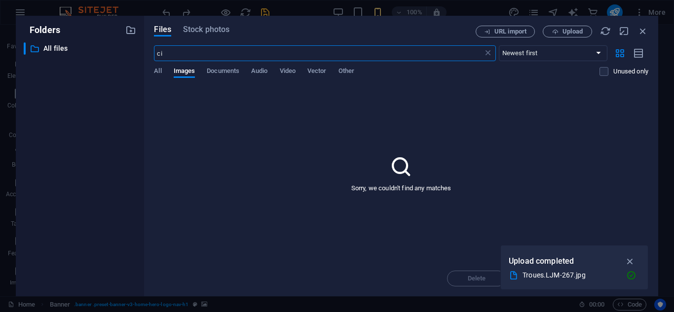
type input "c"
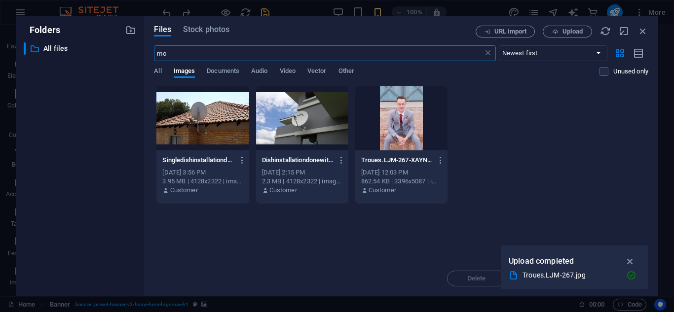
type input "m"
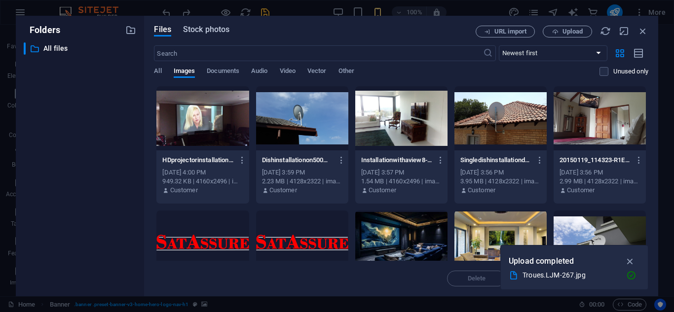
click at [190, 29] on span "Stock photos" at bounding box center [206, 30] width 46 height 12
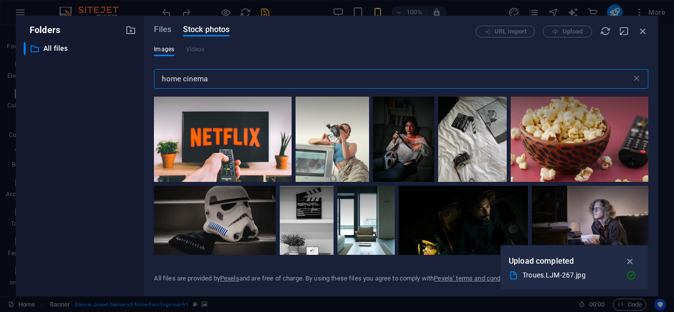
scroll to position [817, 0]
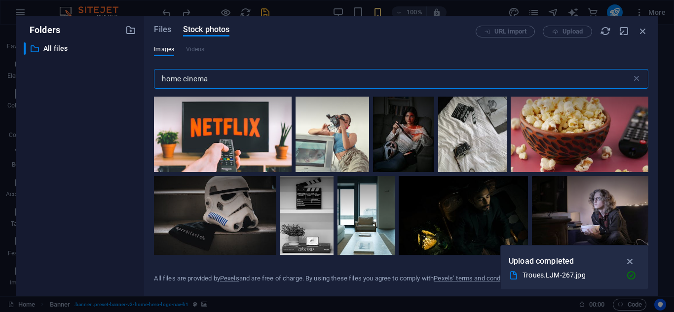
type input "home cinema"
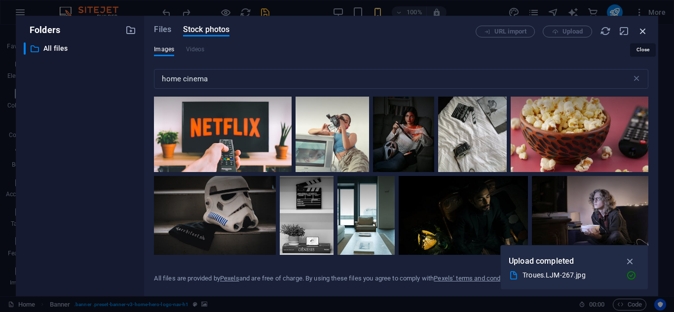
drag, startPoint x: 647, startPoint y: 24, endPoint x: 644, endPoint y: 32, distance: 8.6
click at [644, 32] on div "Files Stock photos URL import Upload Images Videos home cinema ​ All files are …" at bounding box center [401, 156] width 514 height 281
click at [644, 32] on icon "button" at bounding box center [643, 31] width 11 height 11
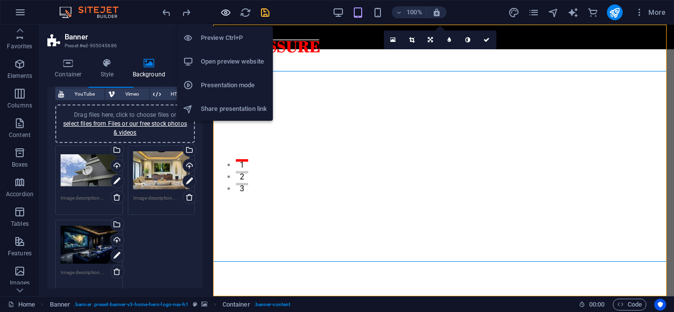
click at [227, 13] on icon "button" at bounding box center [225, 12] width 11 height 11
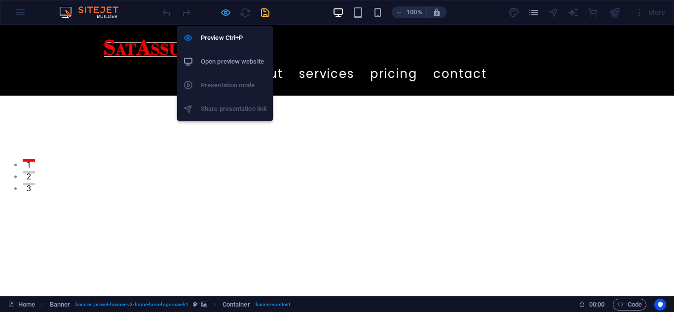
click at [221, 12] on icon "button" at bounding box center [225, 12] width 11 height 11
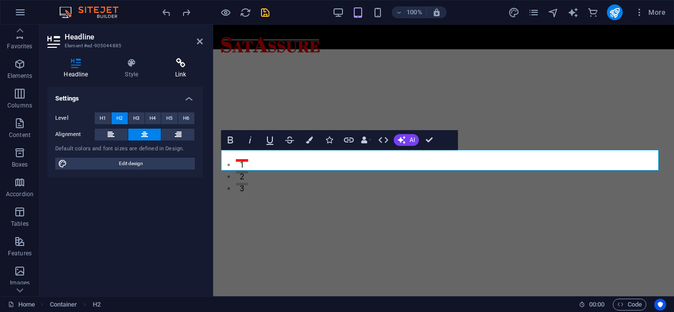
click at [177, 63] on icon at bounding box center [181, 63] width 44 height 10
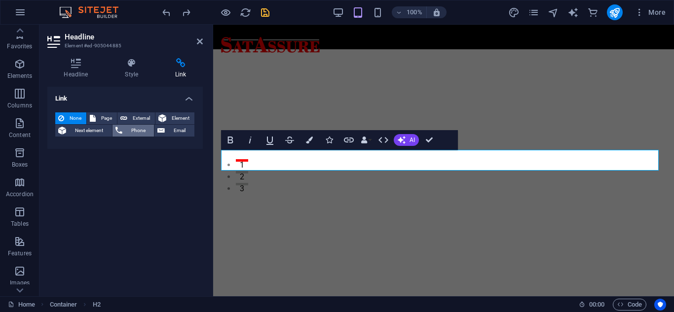
click at [129, 131] on span "Phone" at bounding box center [138, 131] width 26 height 12
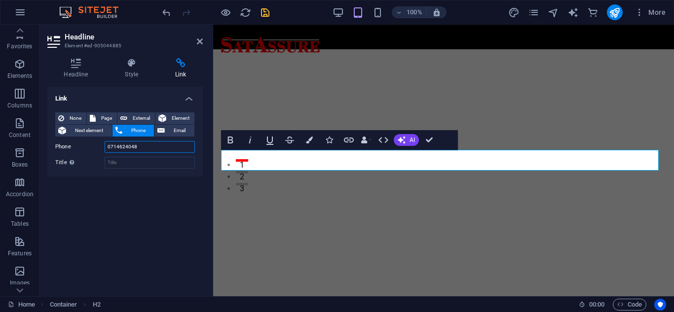
type input "0714624048"
click at [125, 215] on div "Link None Page External Element Next element Phone Email Page Home Subpage Lega…" at bounding box center [125, 188] width 156 height 202
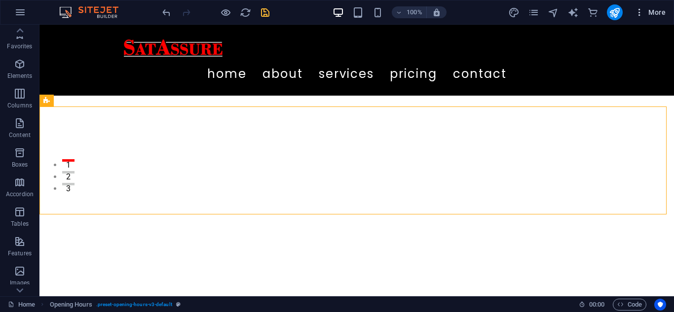
click at [644, 11] on icon "button" at bounding box center [640, 12] width 10 height 10
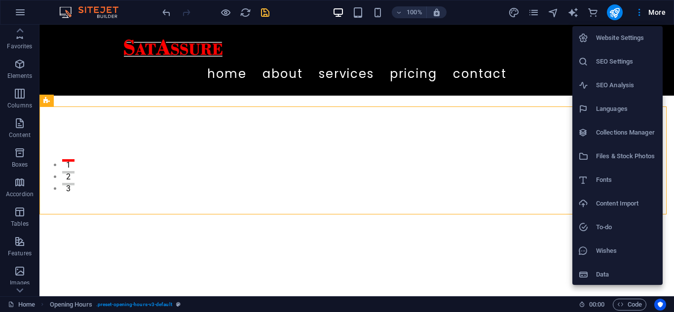
click at [632, 29] on li "Website Settings" at bounding box center [618, 38] width 90 height 24
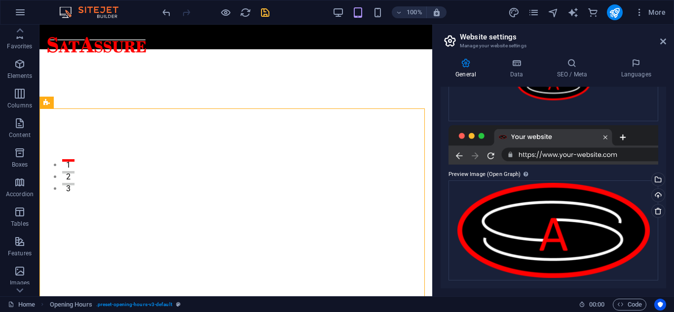
scroll to position [0, 0]
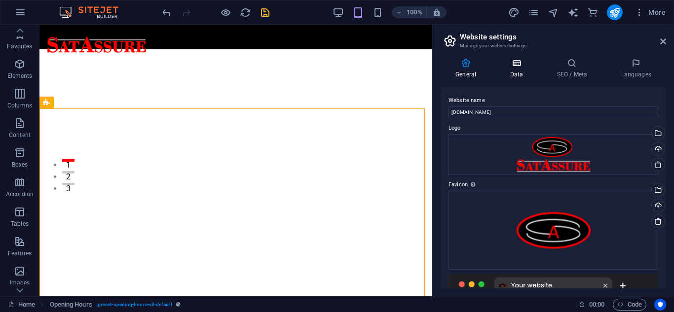
click at [523, 64] on icon at bounding box center [516, 63] width 43 height 10
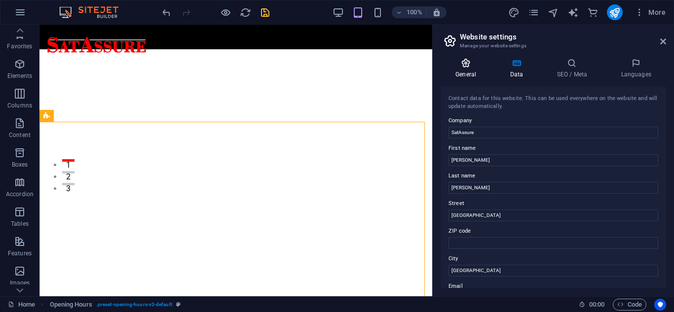
click at [476, 67] on icon at bounding box center [466, 63] width 50 height 10
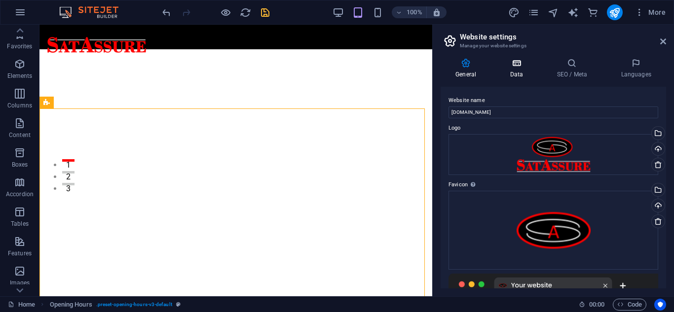
click at [516, 67] on icon at bounding box center [516, 63] width 43 height 10
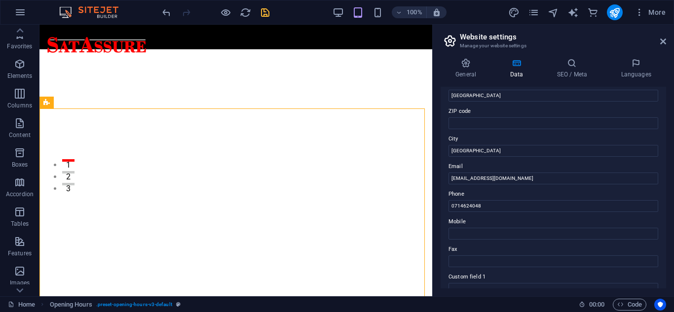
scroll to position [118, 0]
click at [566, 64] on icon at bounding box center [572, 63] width 60 height 10
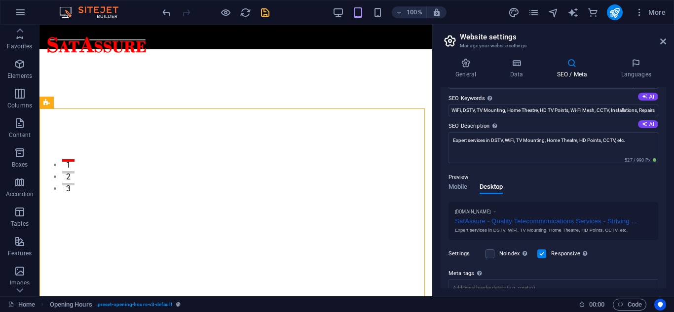
scroll to position [143, 0]
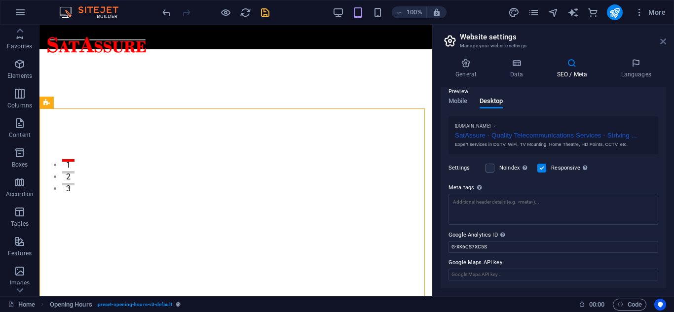
click at [664, 41] on icon at bounding box center [664, 42] width 6 height 8
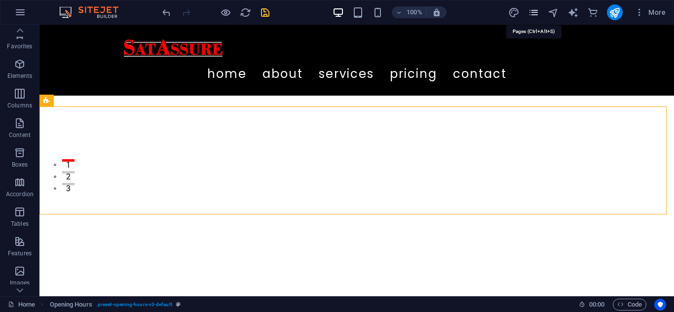
click at [535, 15] on icon "pages" at bounding box center [533, 12] width 11 height 11
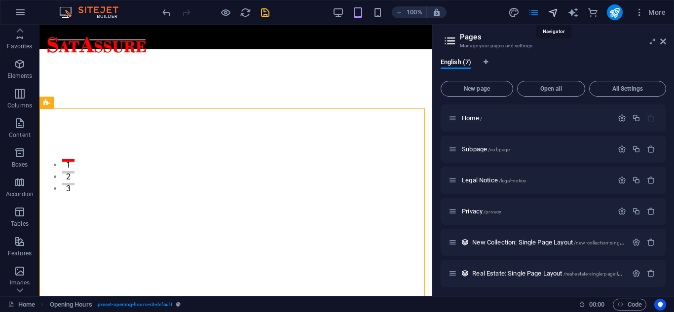
click at [549, 12] on icon "navigator" at bounding box center [553, 12] width 11 height 11
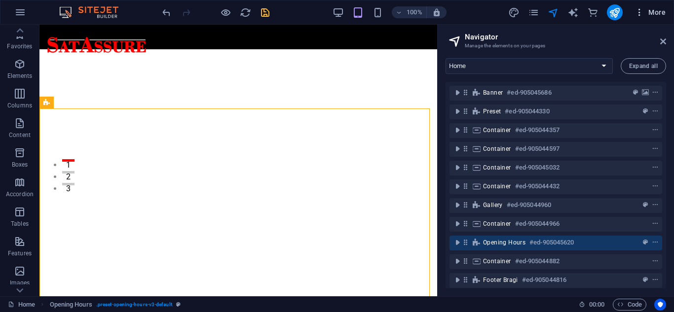
click at [639, 14] on icon "button" at bounding box center [640, 12] width 10 height 10
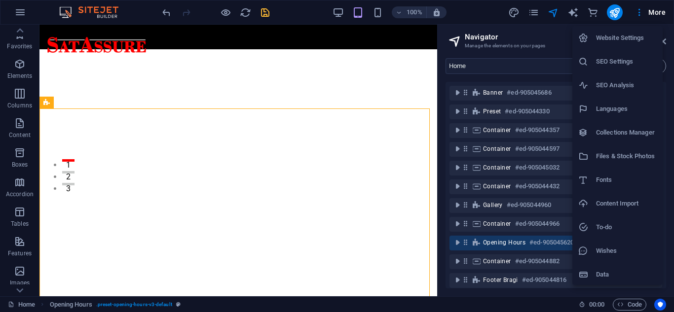
scroll to position [1, 0]
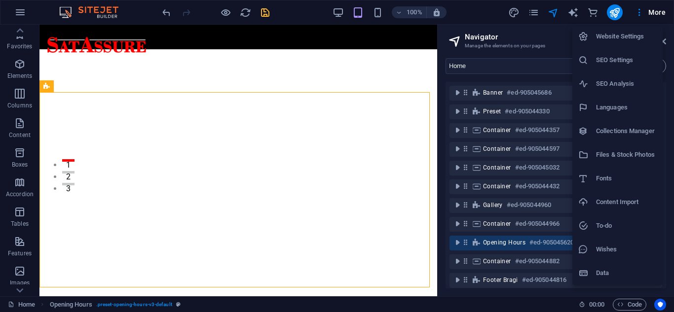
click at [617, 174] on h6 "Fonts" at bounding box center [626, 179] width 61 height 12
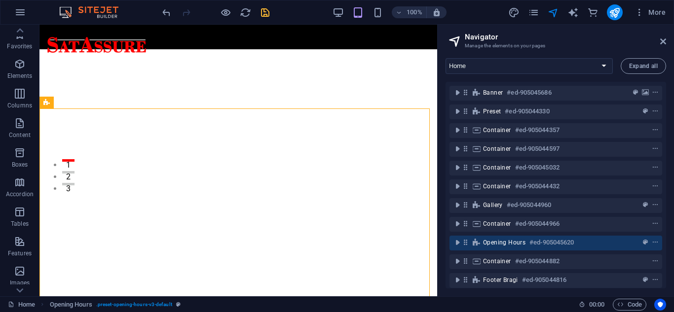
select select "popularity"
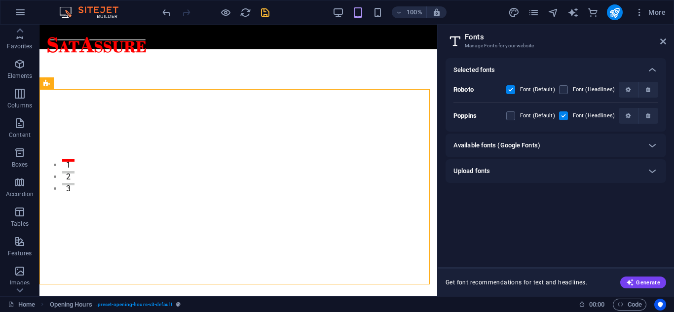
click at [515, 147] on h6 "Available fonts (Google Fonts)" at bounding box center [497, 146] width 87 height 12
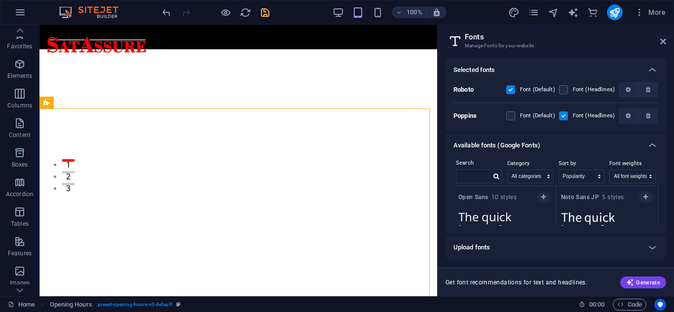
click at [515, 147] on h6 "Available fonts (Google Fonts)" at bounding box center [497, 146] width 87 height 12
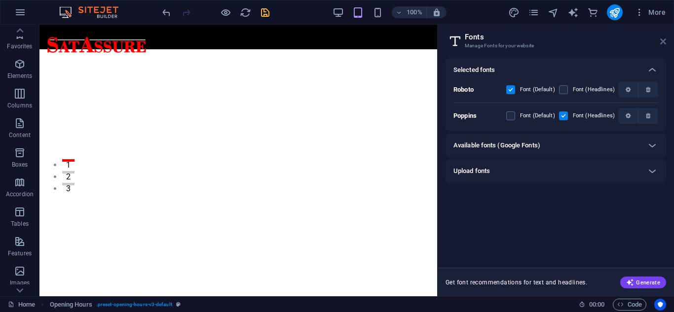
click at [661, 42] on icon at bounding box center [664, 42] width 6 height 8
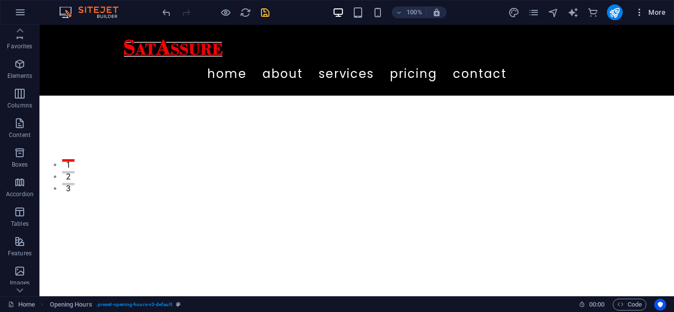
click at [640, 9] on icon "button" at bounding box center [640, 12] width 10 height 10
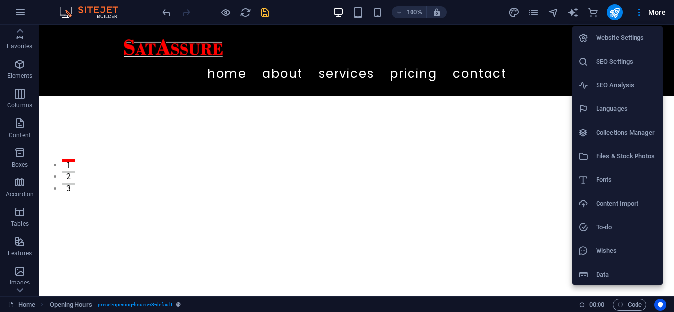
click at [623, 41] on h6 "Website Settings" at bounding box center [626, 38] width 61 height 12
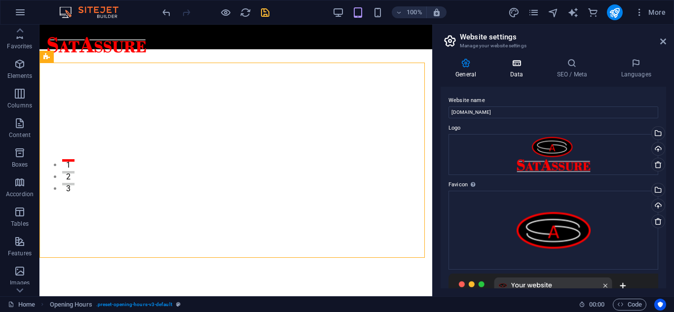
click at [520, 68] on h4 "Data" at bounding box center [518, 68] width 47 height 21
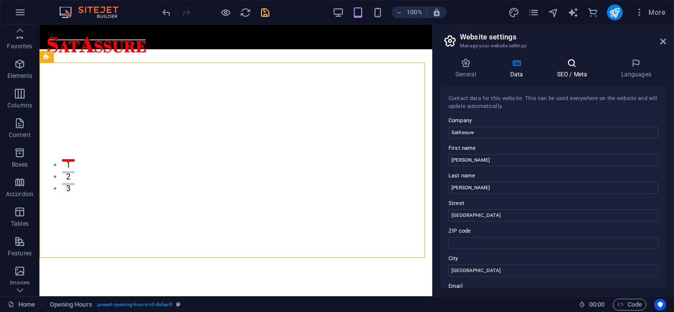
click at [568, 68] on h4 "SEO / Meta" at bounding box center [574, 68] width 64 height 21
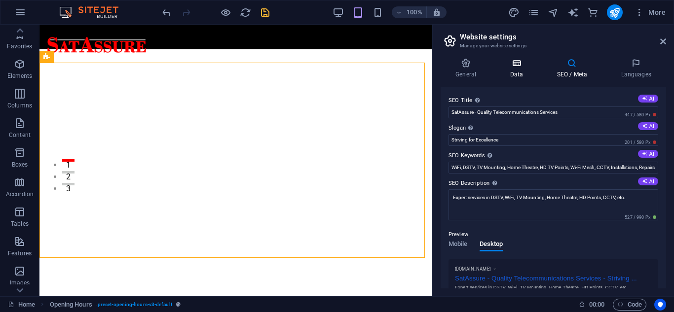
click at [517, 72] on h4 "Data" at bounding box center [518, 68] width 47 height 21
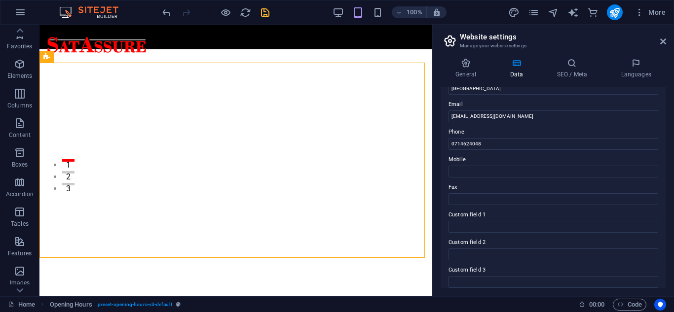
scroll to position [0, 0]
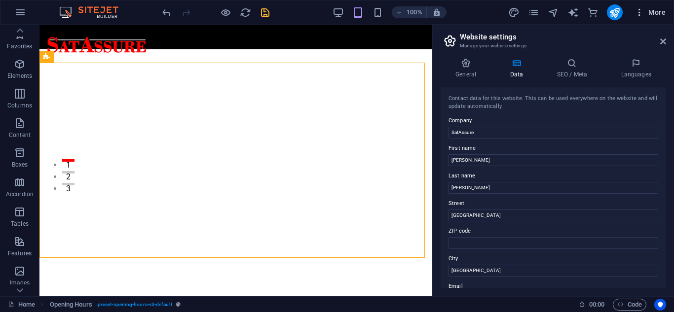
click at [654, 11] on span "More" at bounding box center [650, 12] width 31 height 10
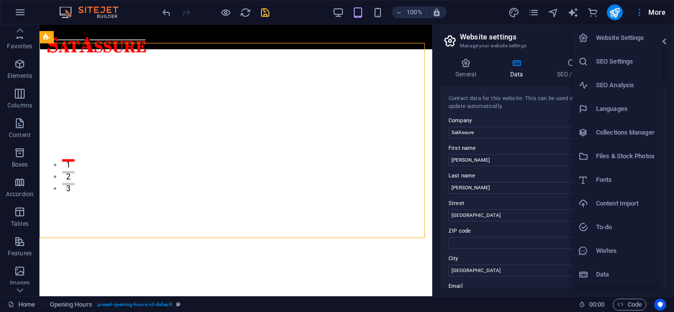
click at [620, 80] on h6 "SEO Analysis" at bounding box center [626, 85] width 61 height 12
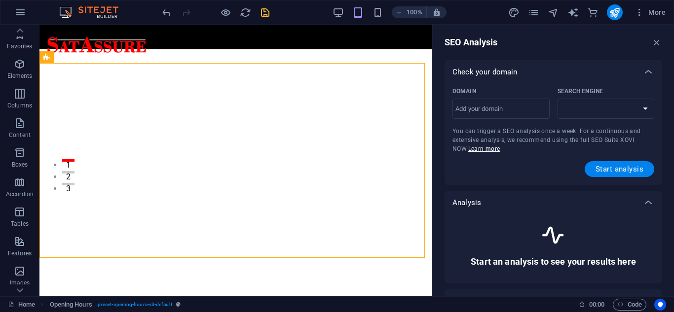
select select "[DOMAIN_NAME]"
click at [644, 12] on icon "button" at bounding box center [640, 12] width 10 height 10
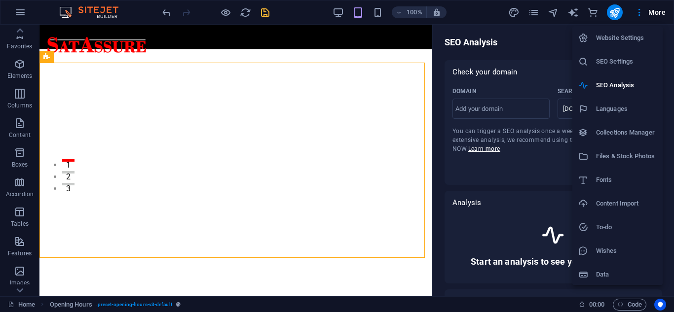
click at [612, 183] on h6 "Fonts" at bounding box center [626, 180] width 61 height 12
select select "popularity"
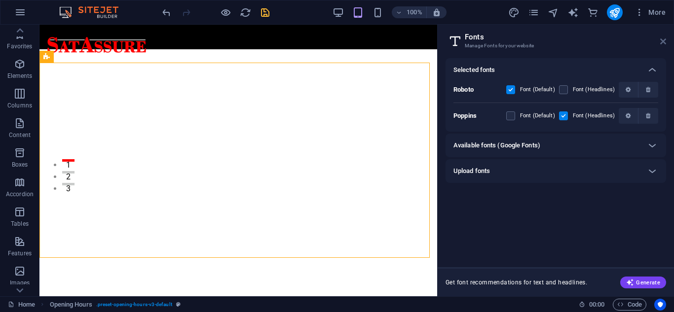
click at [663, 40] on icon at bounding box center [664, 42] width 6 height 8
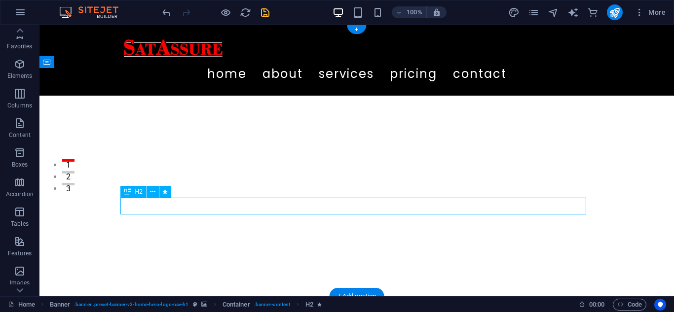
select select "px"
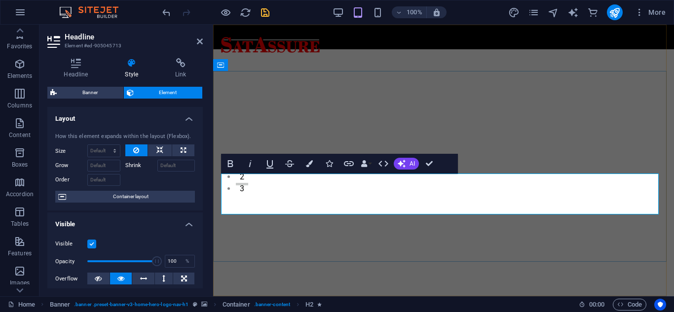
type input "2"
type input "4"
click at [73, 62] on icon at bounding box center [75, 63] width 57 height 10
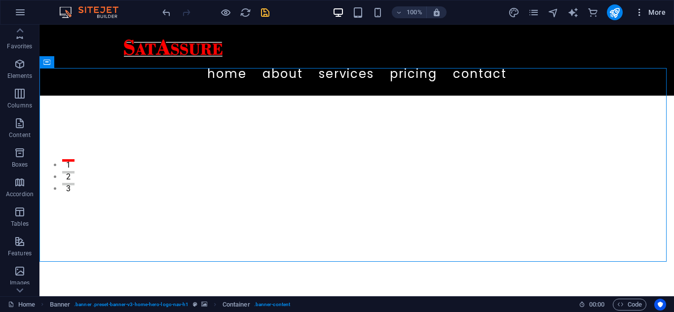
click at [642, 11] on icon "button" at bounding box center [640, 12] width 10 height 10
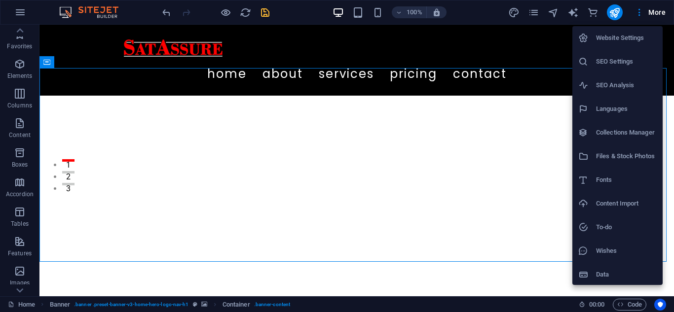
click at [535, 15] on div at bounding box center [337, 156] width 674 height 312
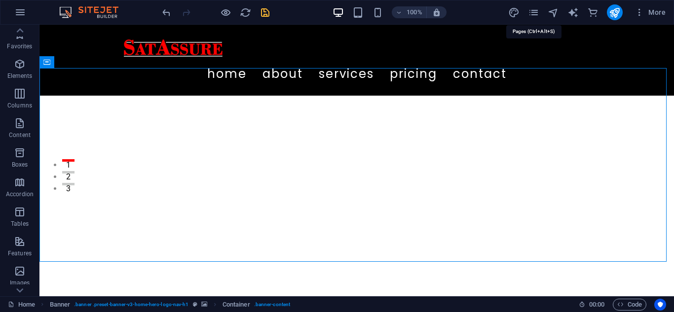
click at [535, 15] on icon "pages" at bounding box center [533, 12] width 11 height 11
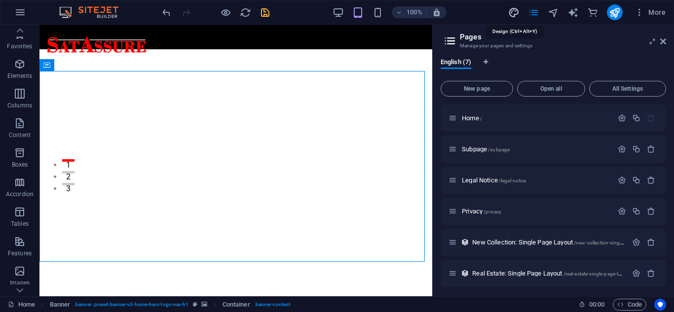
click at [510, 11] on icon "design" at bounding box center [513, 12] width 11 height 11
select select "ease-in-out"
select select "px"
select select "400"
select select "px"
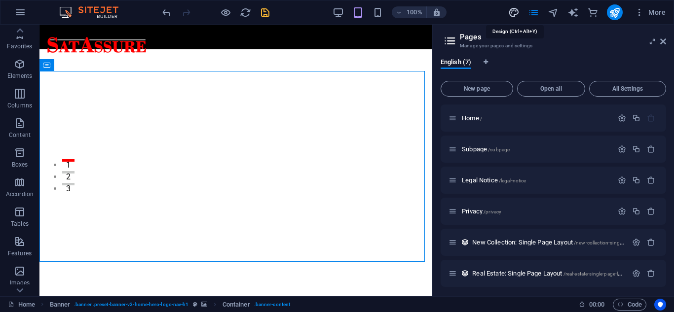
select select "rem"
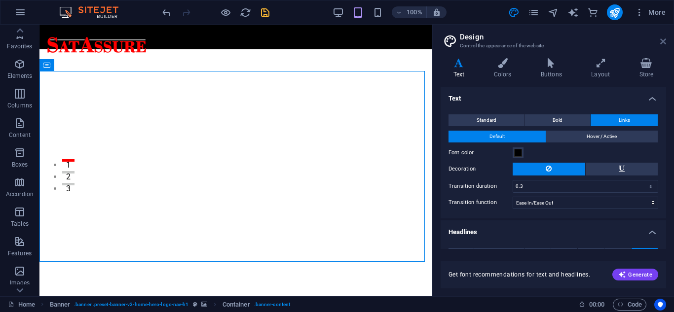
click at [662, 40] on icon at bounding box center [664, 42] width 6 height 8
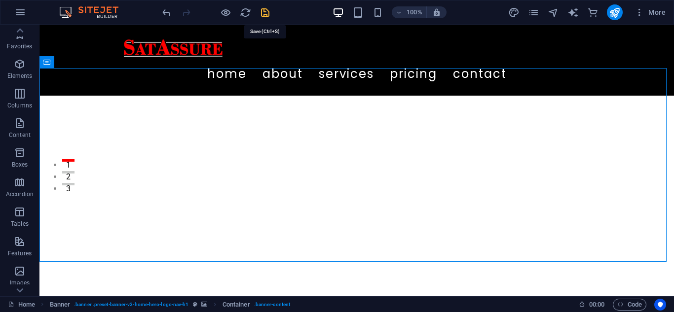
click at [264, 11] on icon "save" at bounding box center [265, 12] width 11 height 11
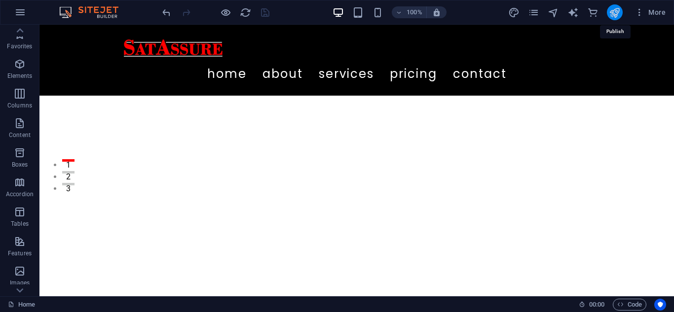
click at [612, 12] on icon "publish" at bounding box center [614, 12] width 11 height 11
